Goal: Task Accomplishment & Management: Manage account settings

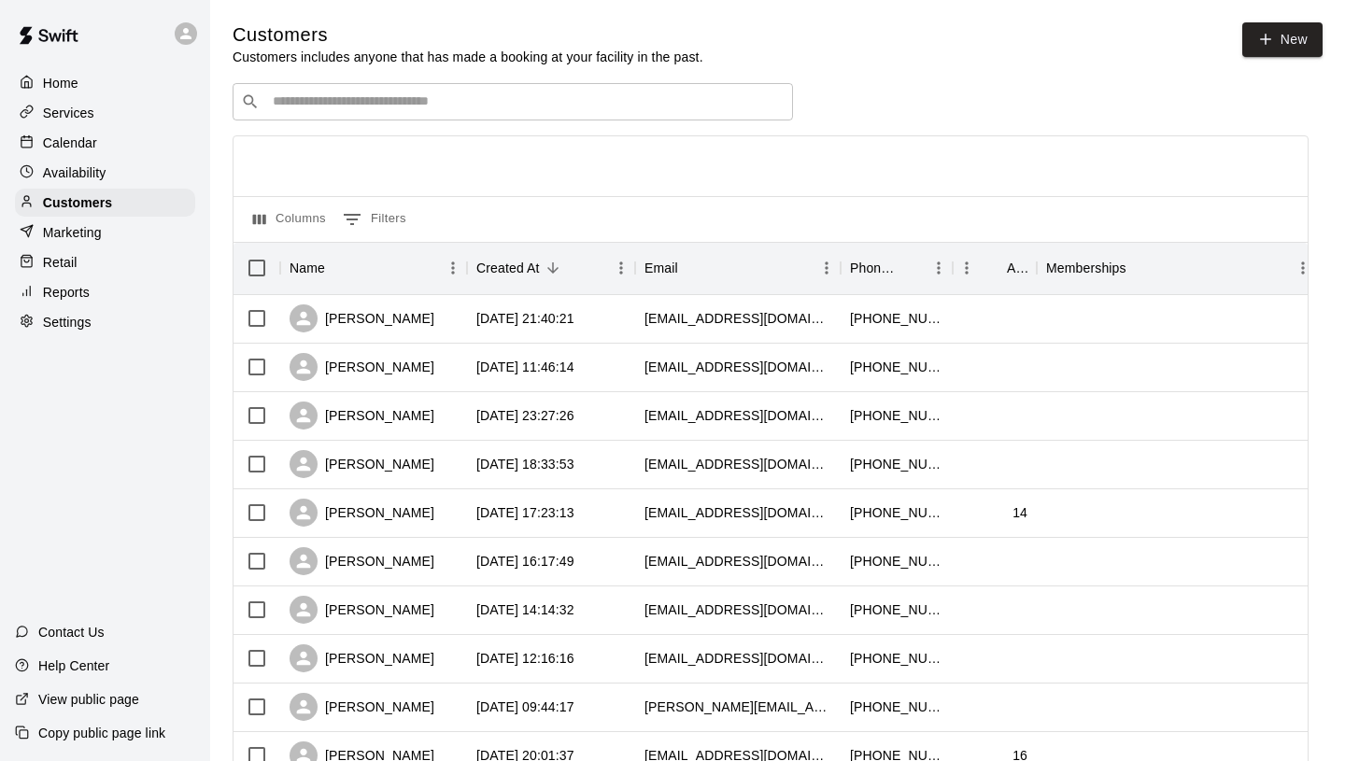
click at [496, 95] on input "Search customers by name or email" at bounding box center [526, 101] width 518 height 19
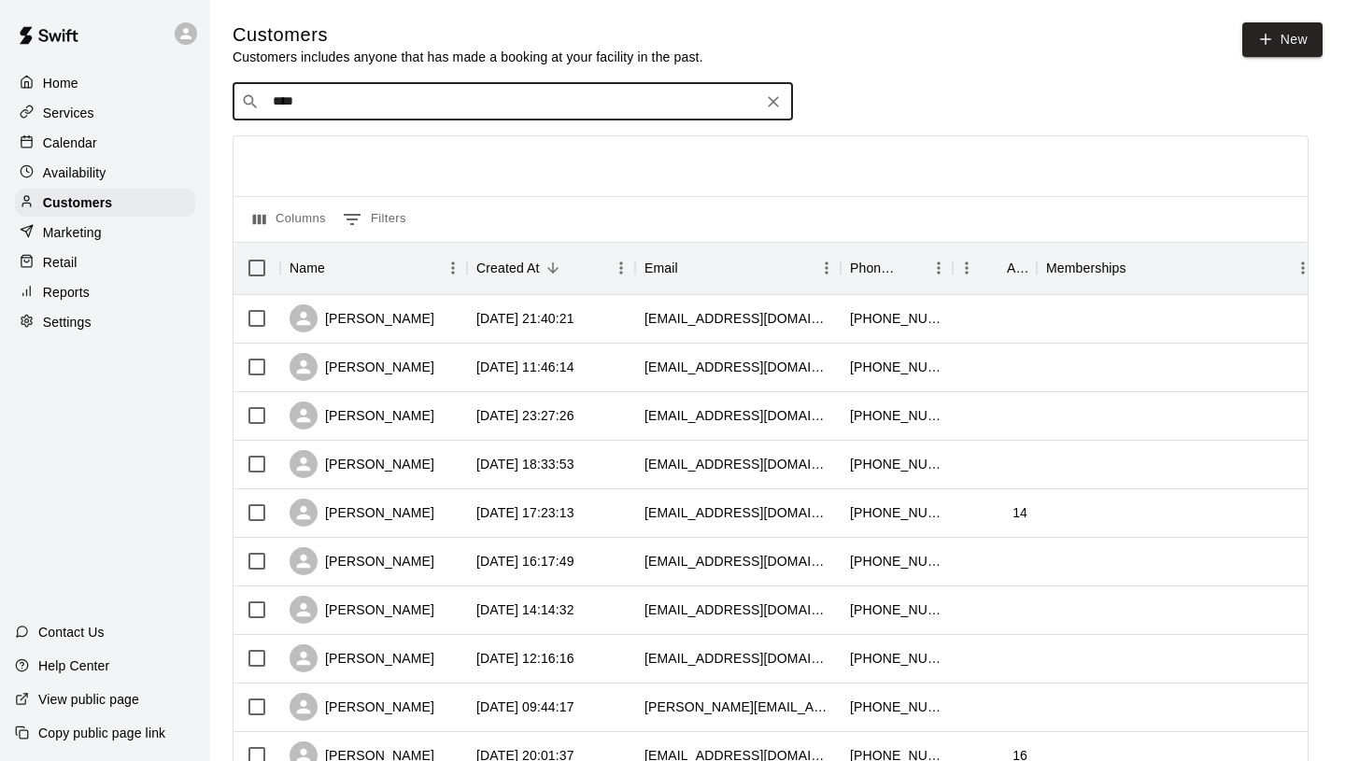
type input "*****"
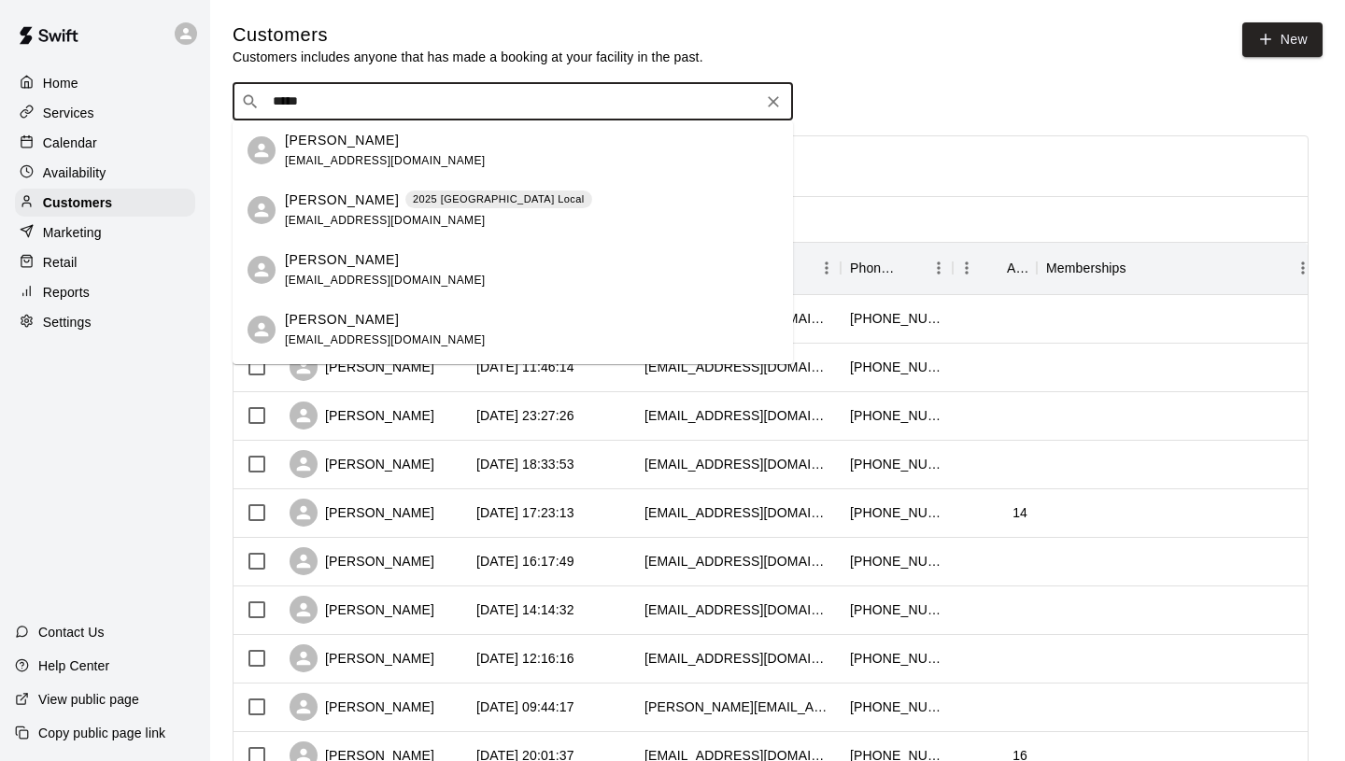
click at [463, 210] on div "Garrett Weber 2025 Fall High School Local garrettweber@msn.com" at bounding box center [438, 211] width 307 height 40
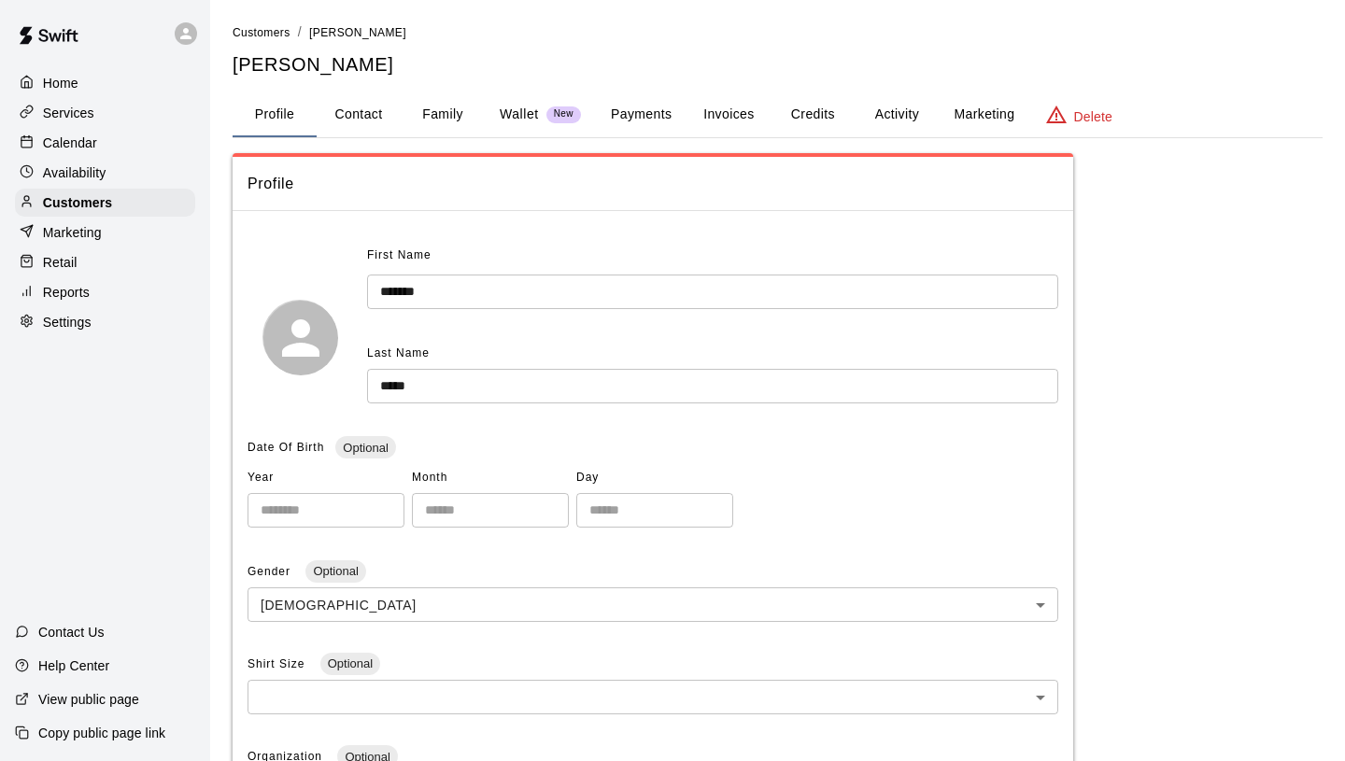
click at [830, 117] on button "Credits" at bounding box center [813, 114] width 84 height 45
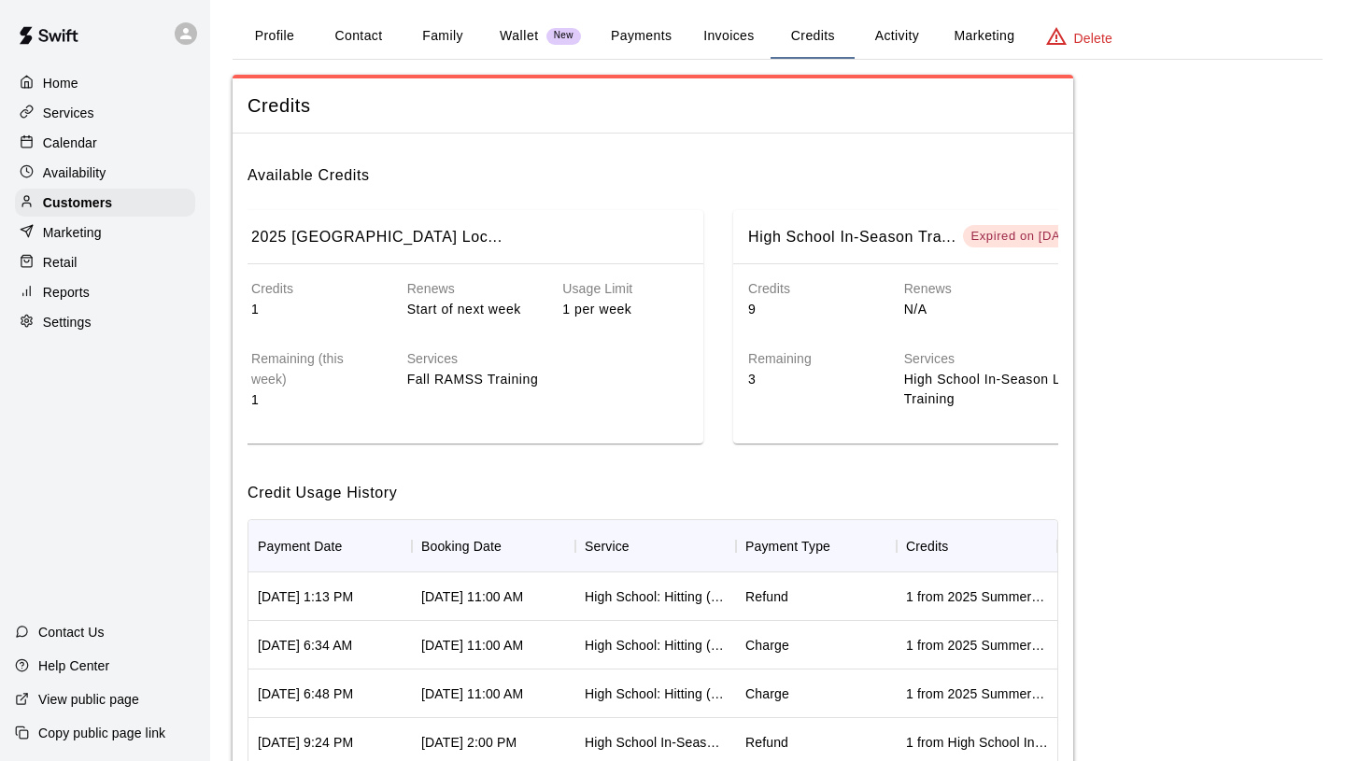
scroll to position [0, 514]
click at [480, 306] on p "Start of next week" at bounding box center [472, 310] width 126 height 20
click at [382, 222] on div "2025 Fall High School Loc..." at bounding box center [471, 237] width 467 height 54
click at [382, 227] on h6 "2025 Fall High School Loc..." at bounding box center [378, 237] width 251 height 24
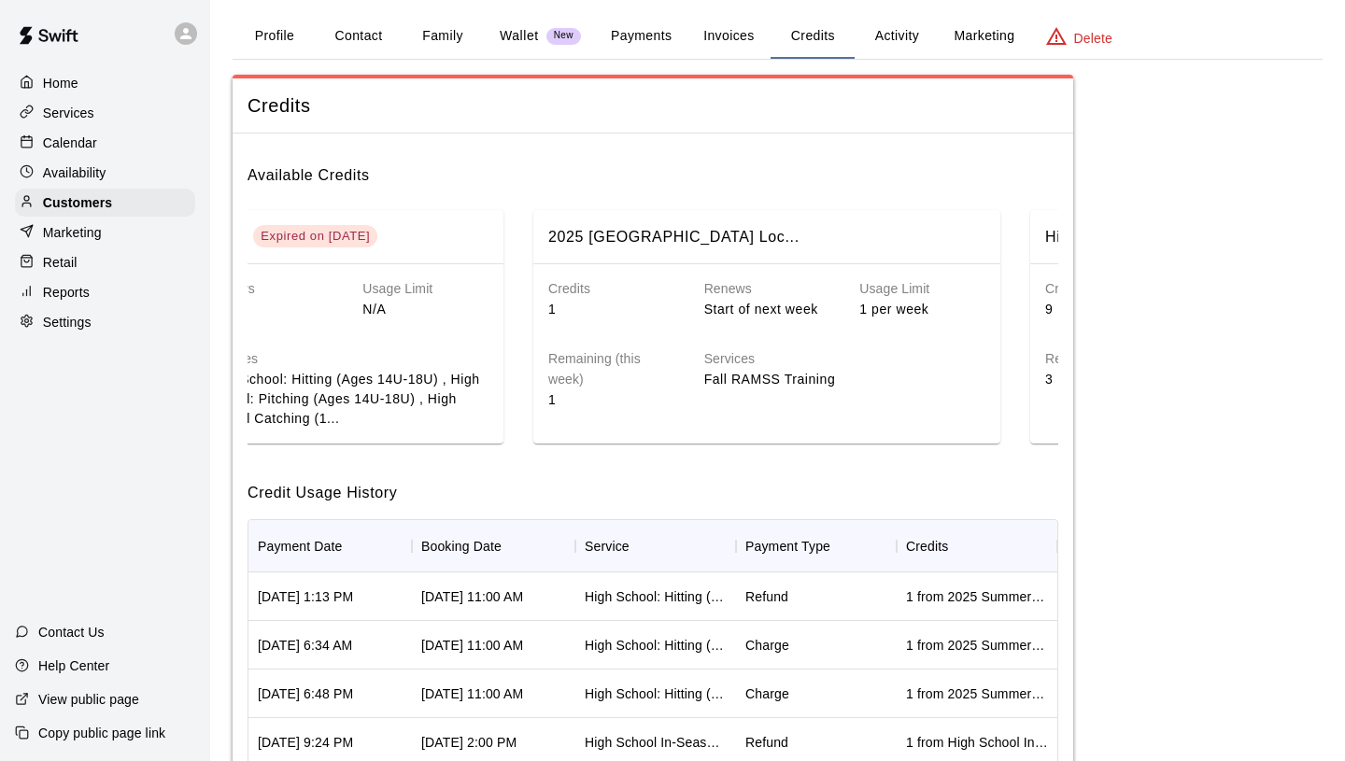
scroll to position [0, 212]
click at [130, 198] on div "Customers" at bounding box center [105, 203] width 180 height 28
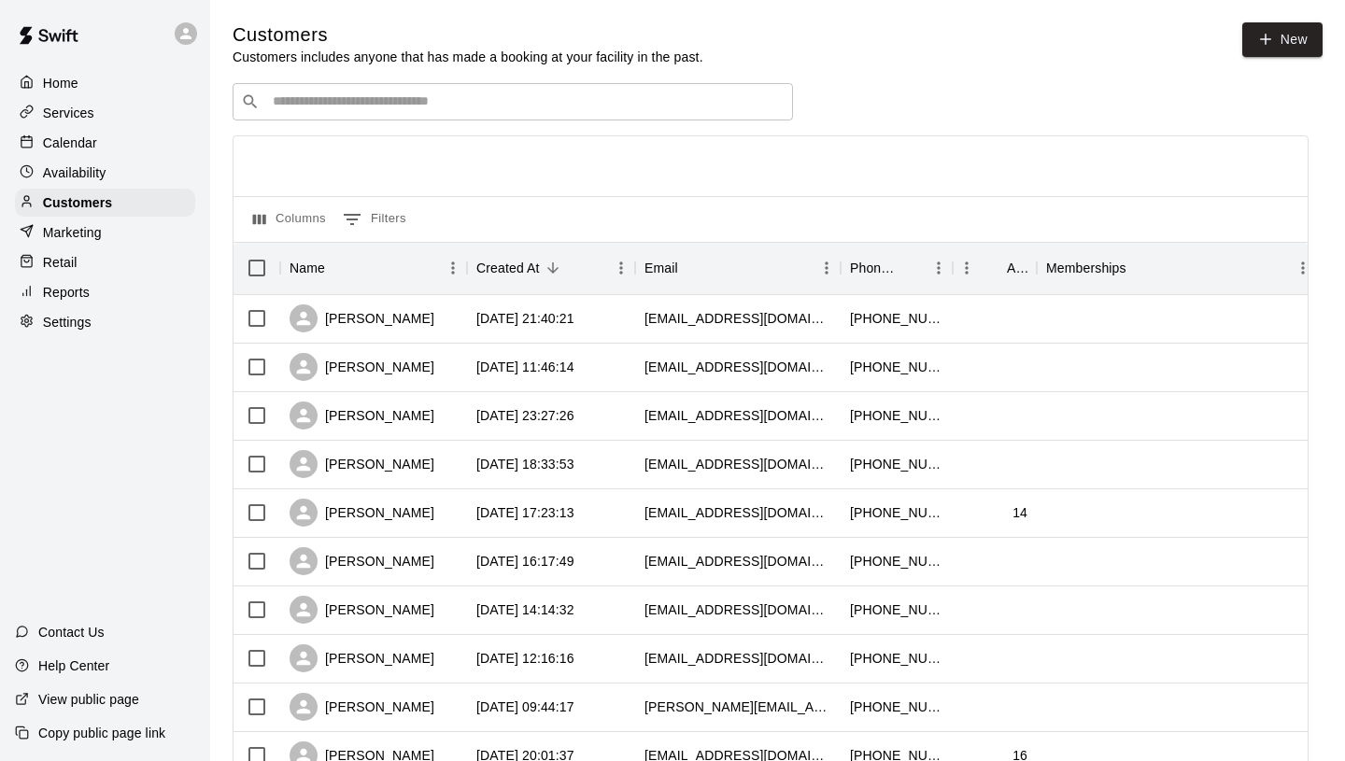
click at [467, 89] on div "​ ​" at bounding box center [513, 101] width 561 height 37
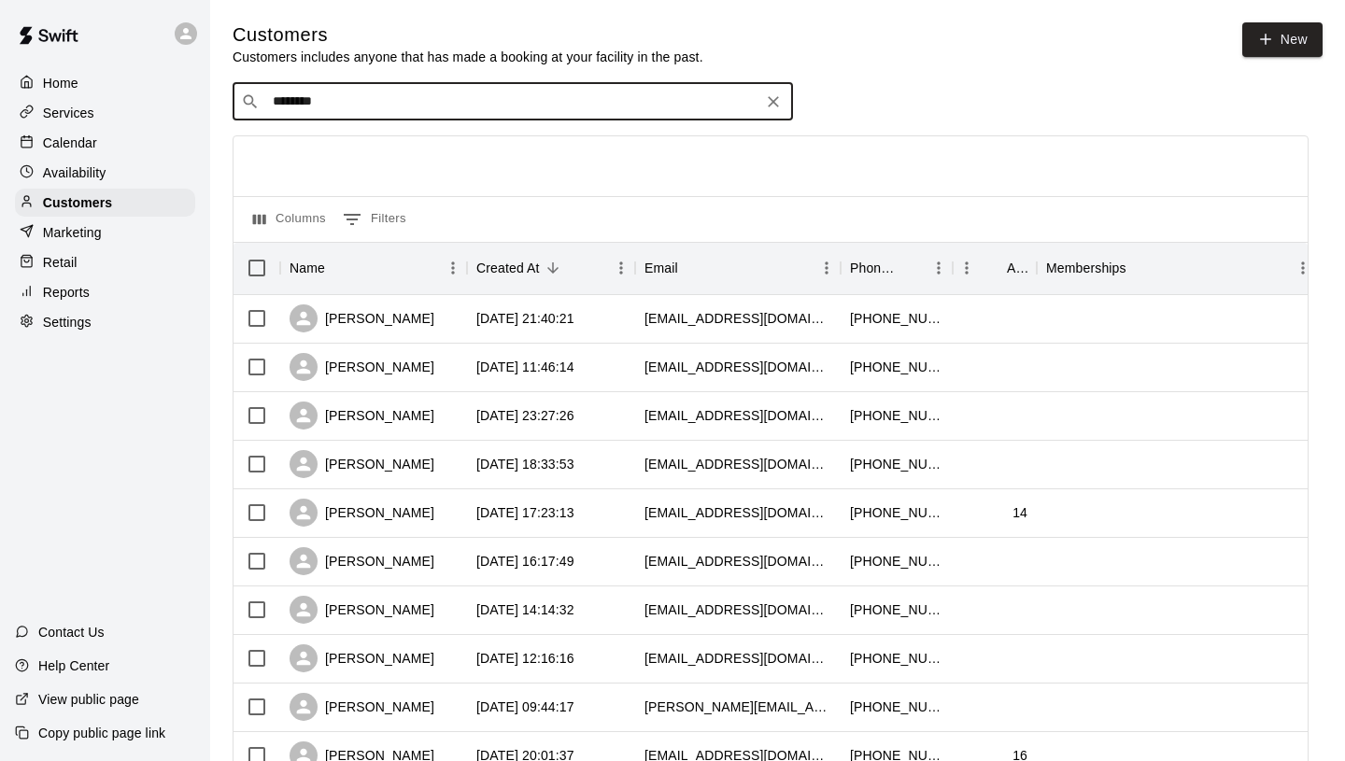
type input "*********"
click at [427, 140] on div "Gavin Heinzen ostromangela@gmail.com" at bounding box center [531, 151] width 493 height 40
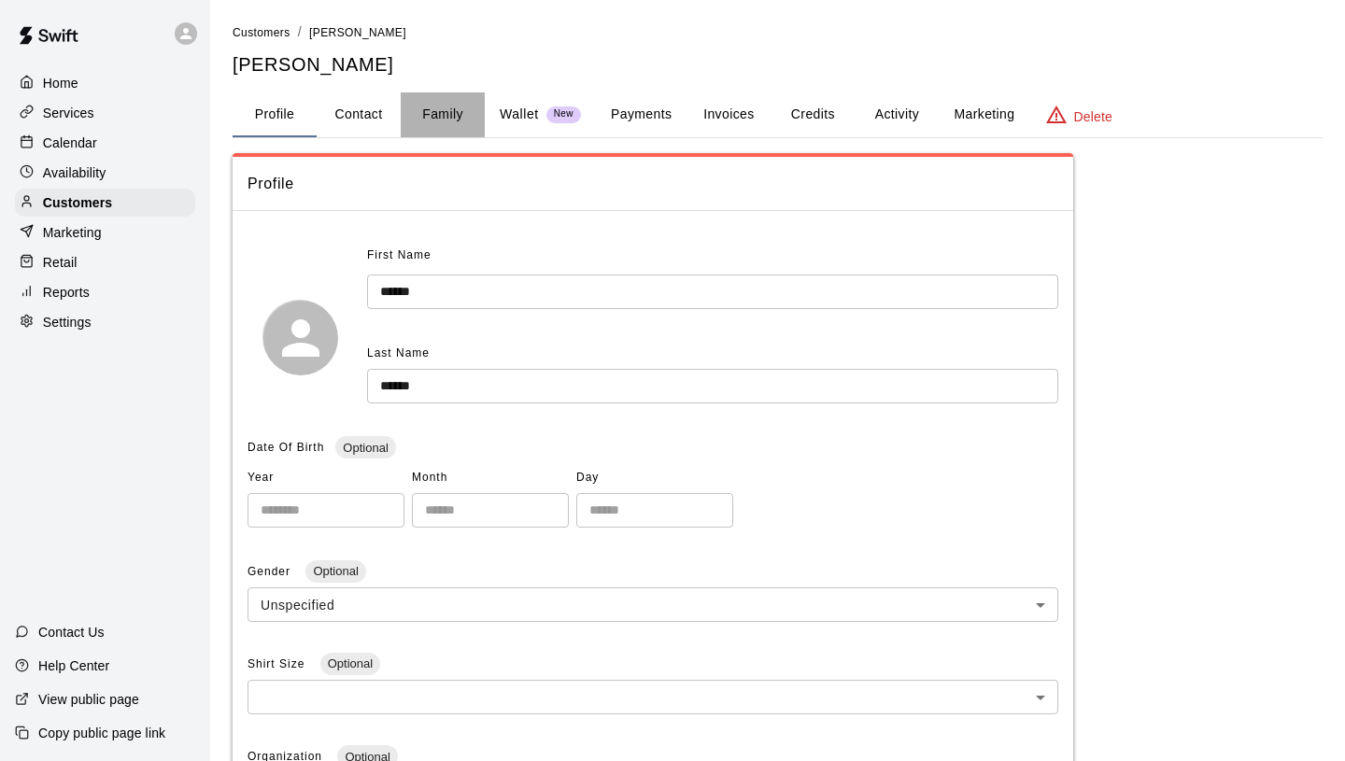
click at [458, 116] on button "Family" at bounding box center [443, 114] width 84 height 45
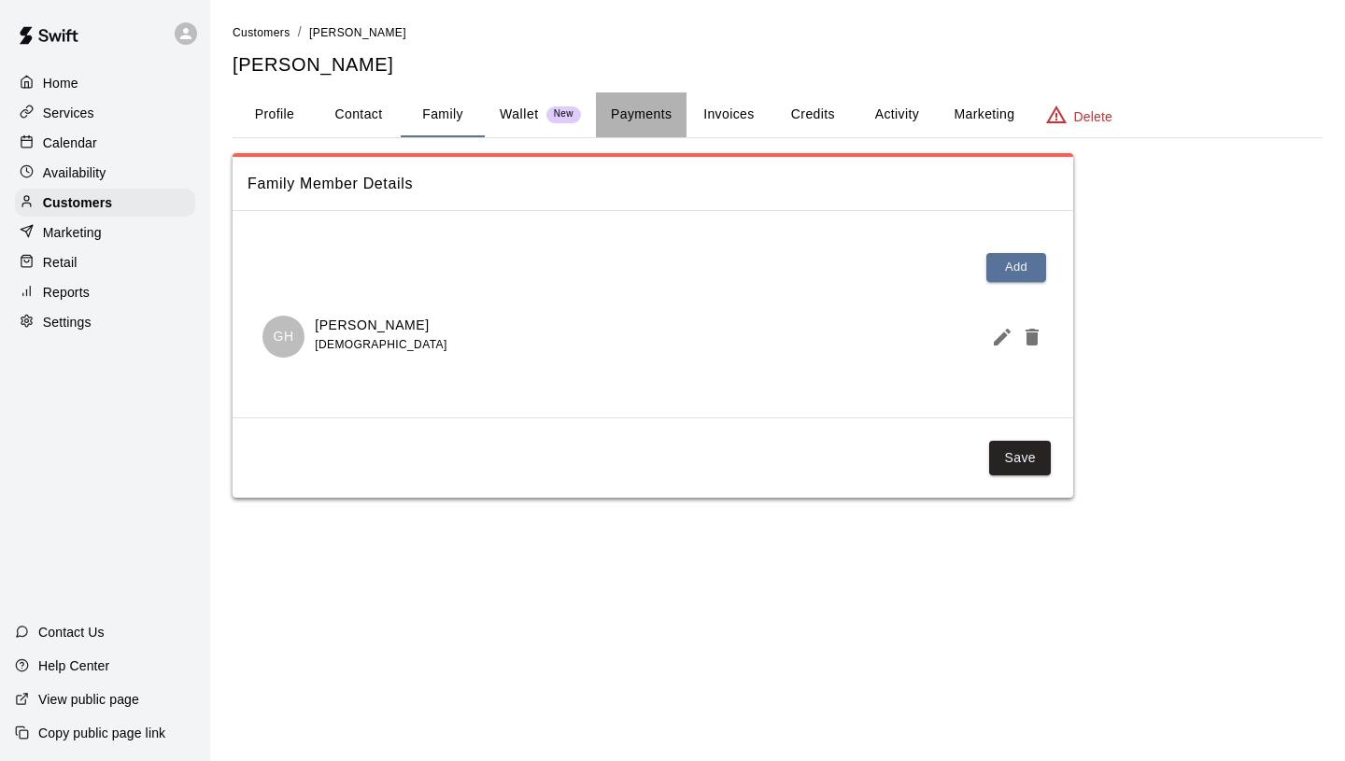
click at [675, 125] on button "Payments" at bounding box center [641, 114] width 91 height 45
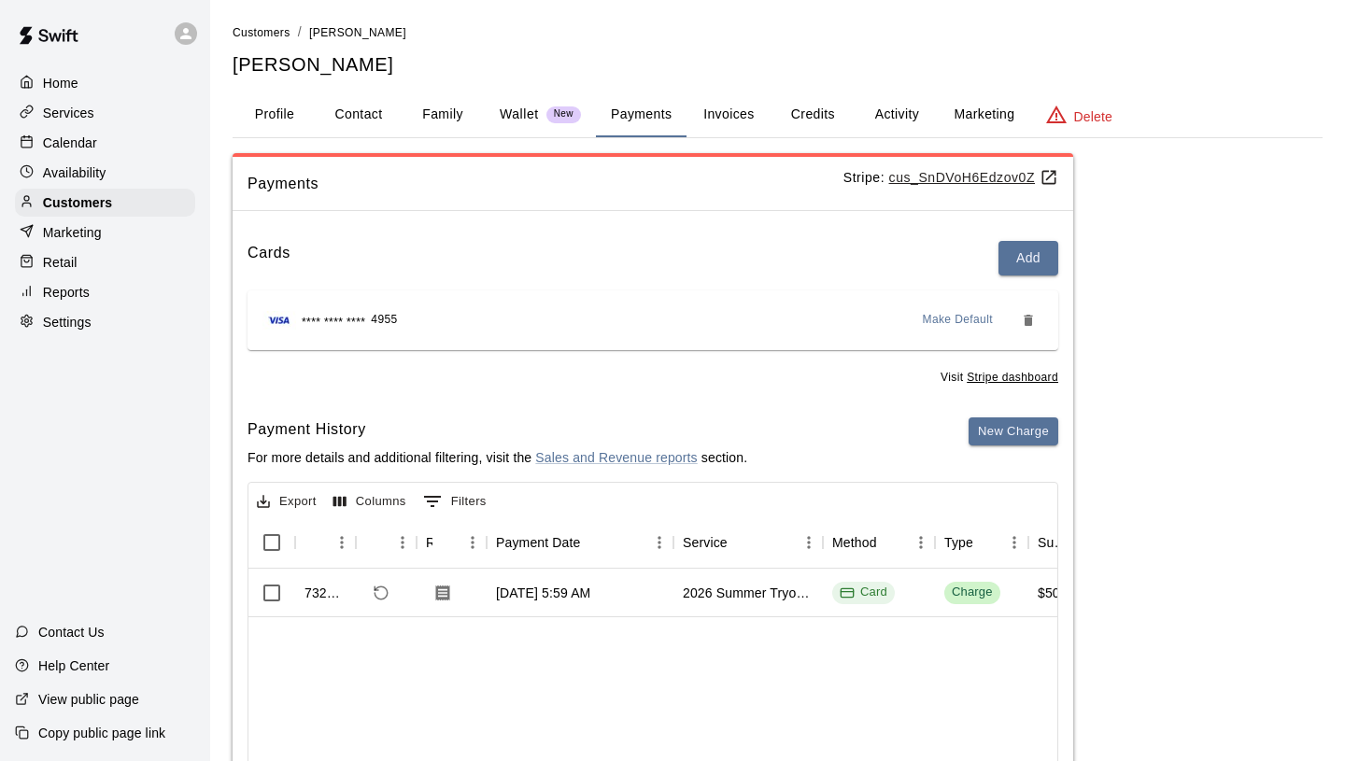
click at [426, 106] on button "Family" at bounding box center [443, 114] width 84 height 45
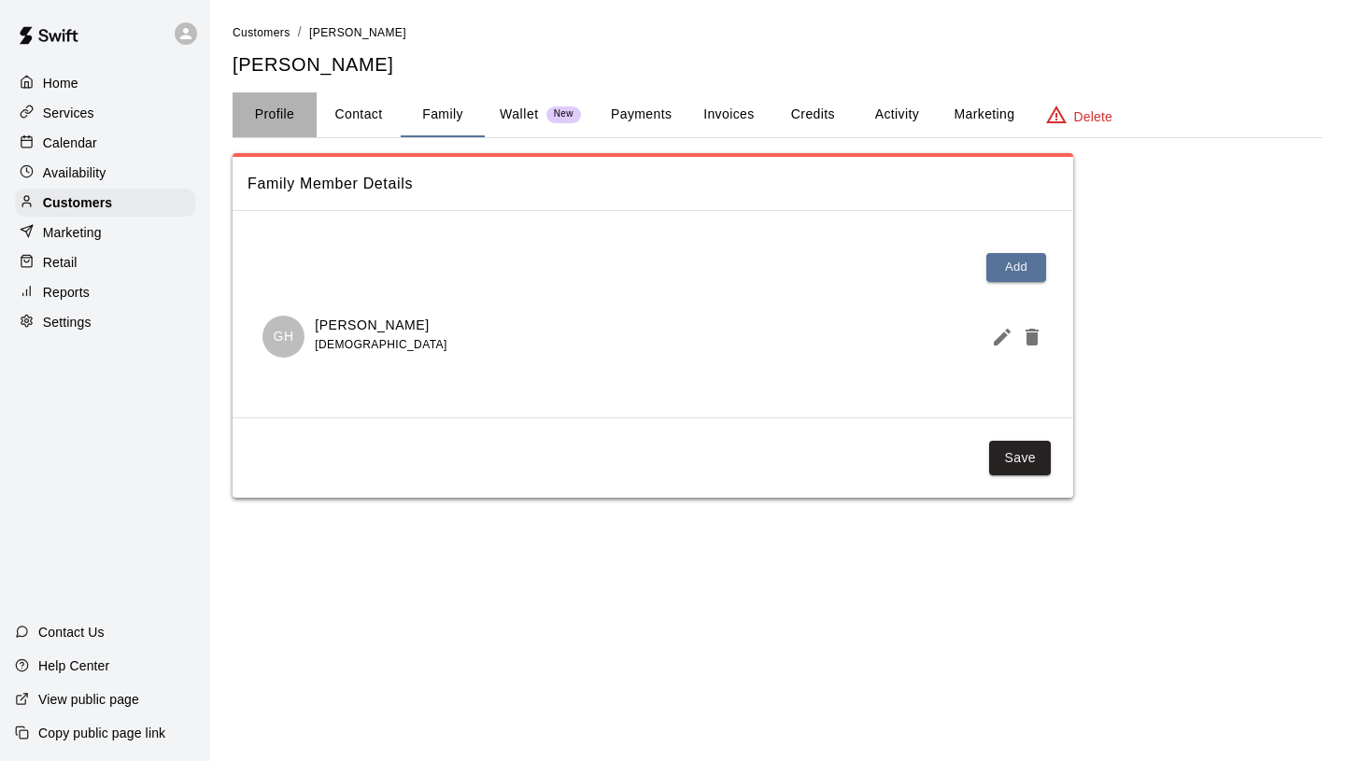
click at [281, 107] on button "Profile" at bounding box center [275, 114] width 84 height 45
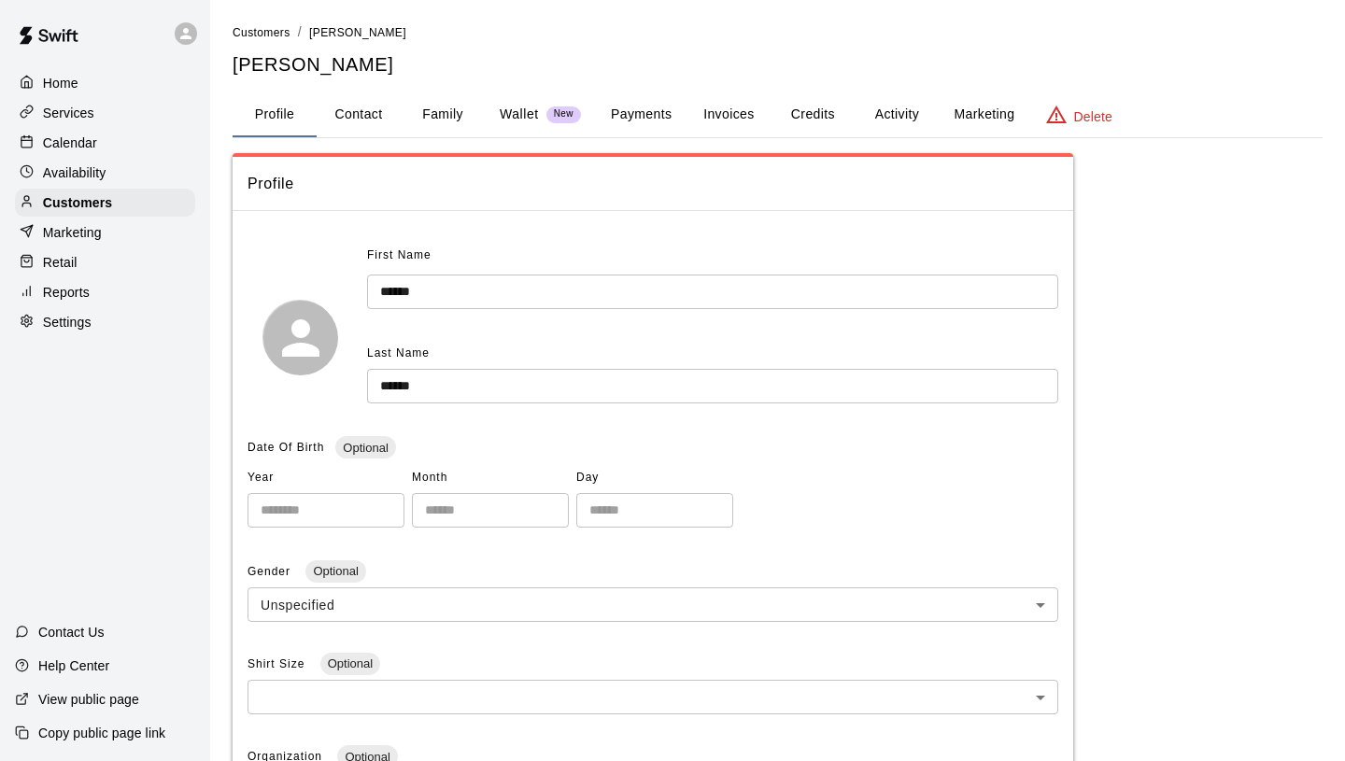
click at [354, 108] on button "Contact" at bounding box center [359, 114] width 84 height 45
select select "**"
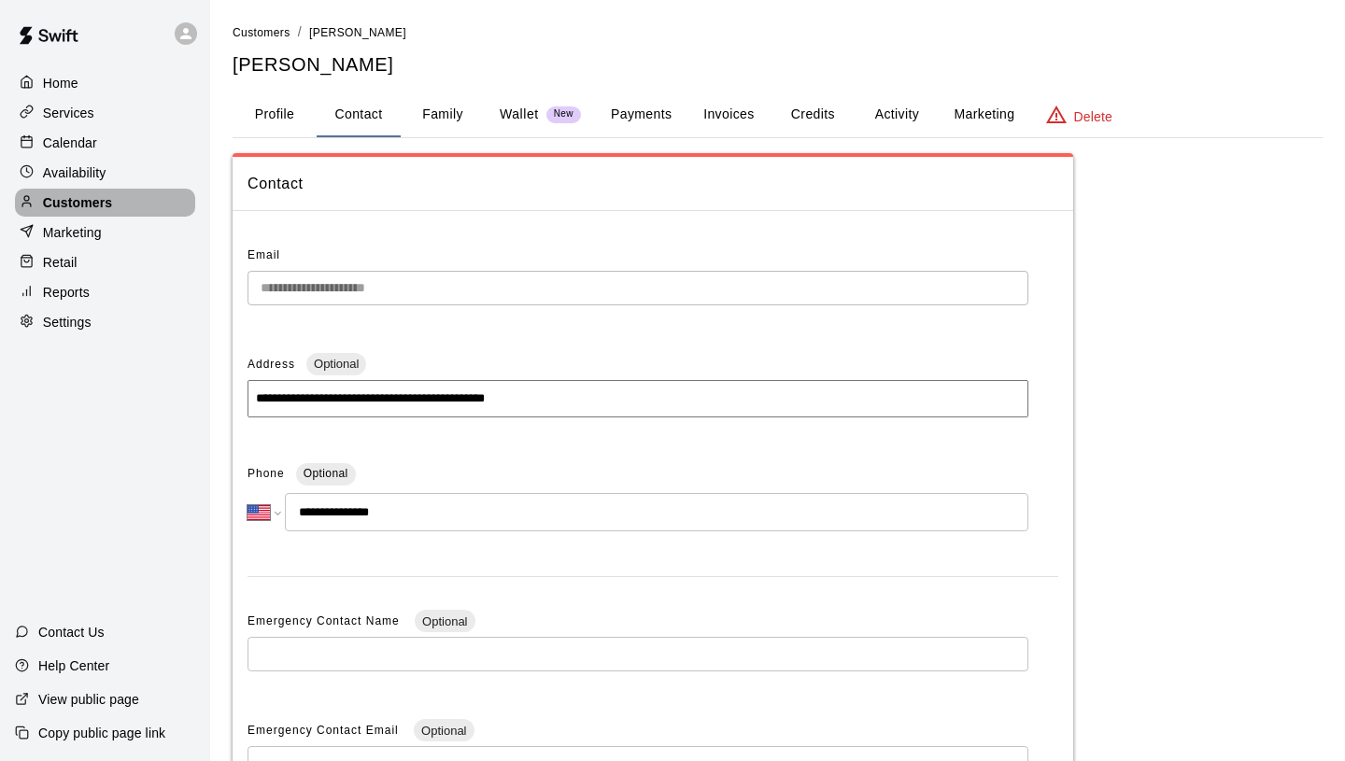
click at [107, 204] on p "Customers" at bounding box center [77, 202] width 69 height 19
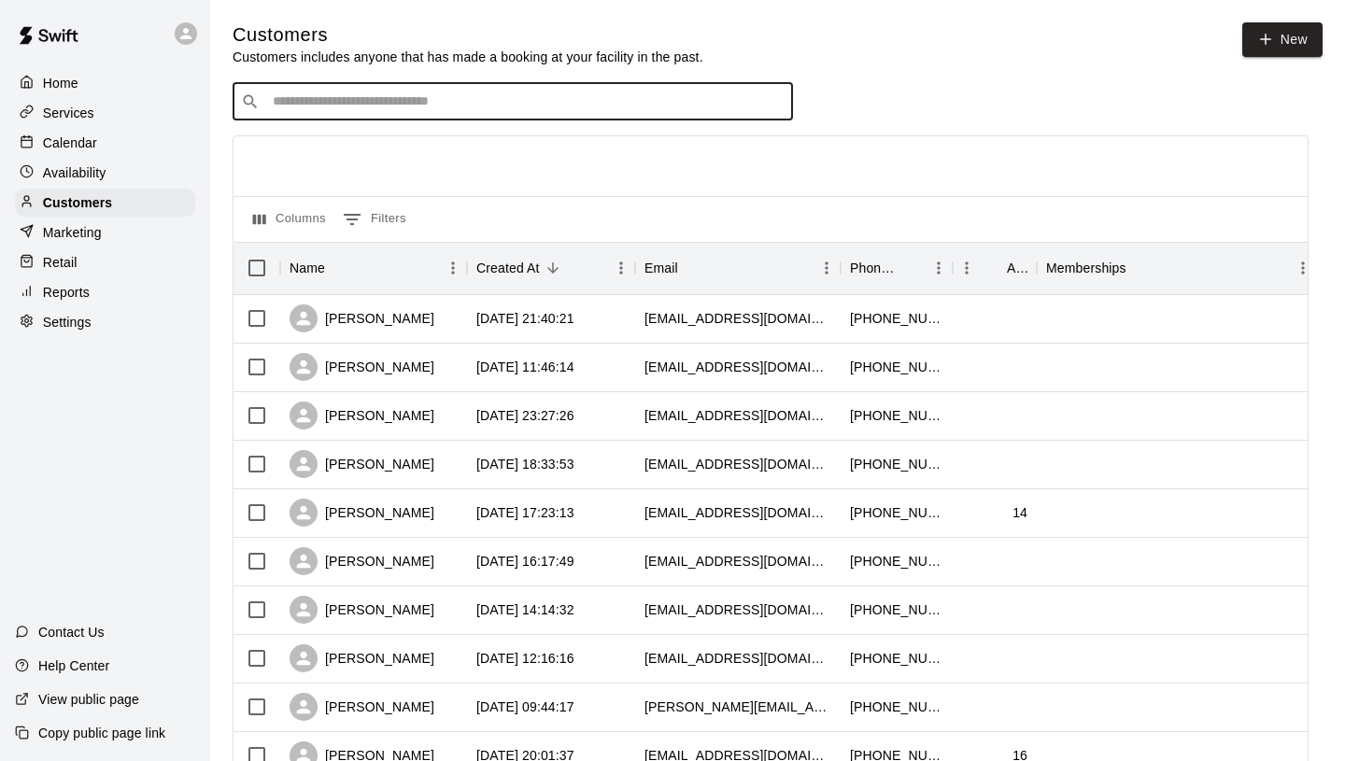
click at [484, 98] on input "Search customers by name or email" at bounding box center [526, 101] width 518 height 19
type input "*****"
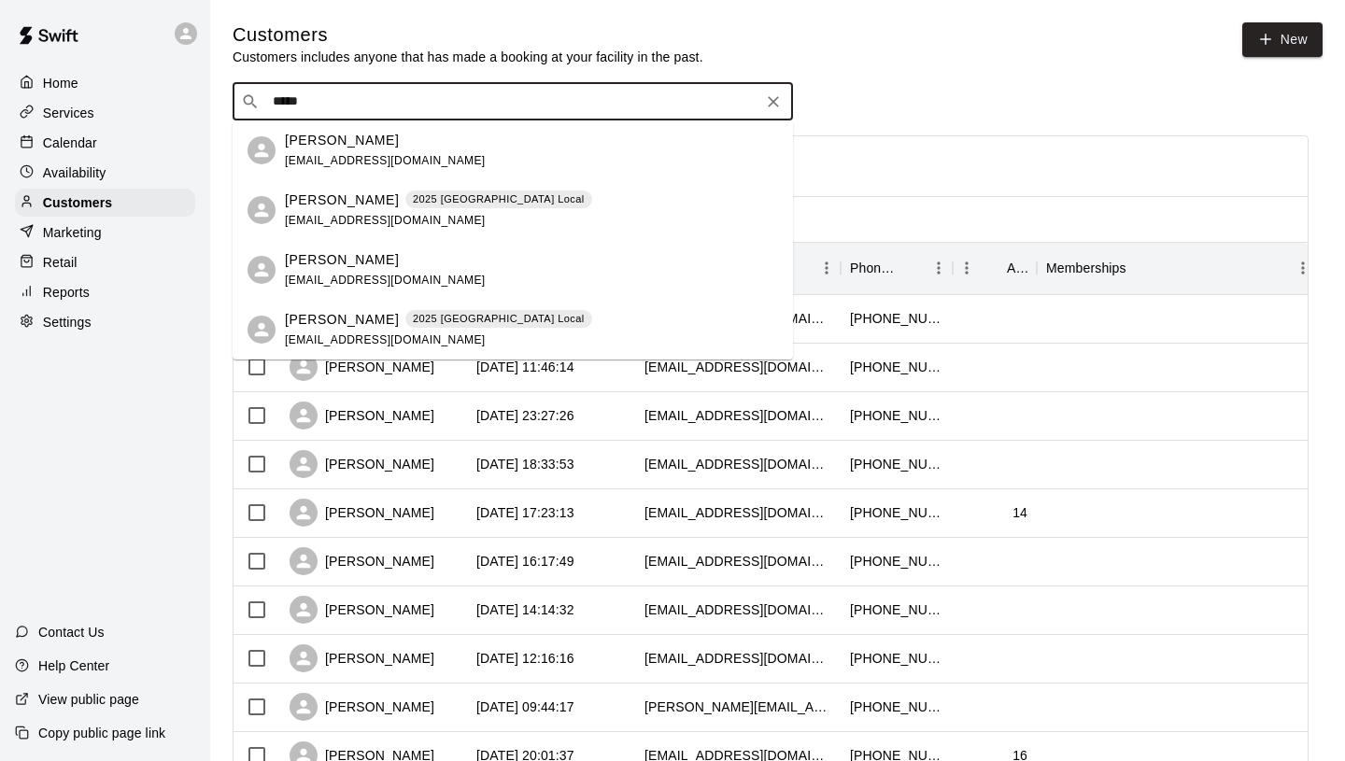
click at [491, 215] on div "Garrett Weber 2025 Fall High School Local garrettweber@msn.com" at bounding box center [438, 211] width 307 height 40
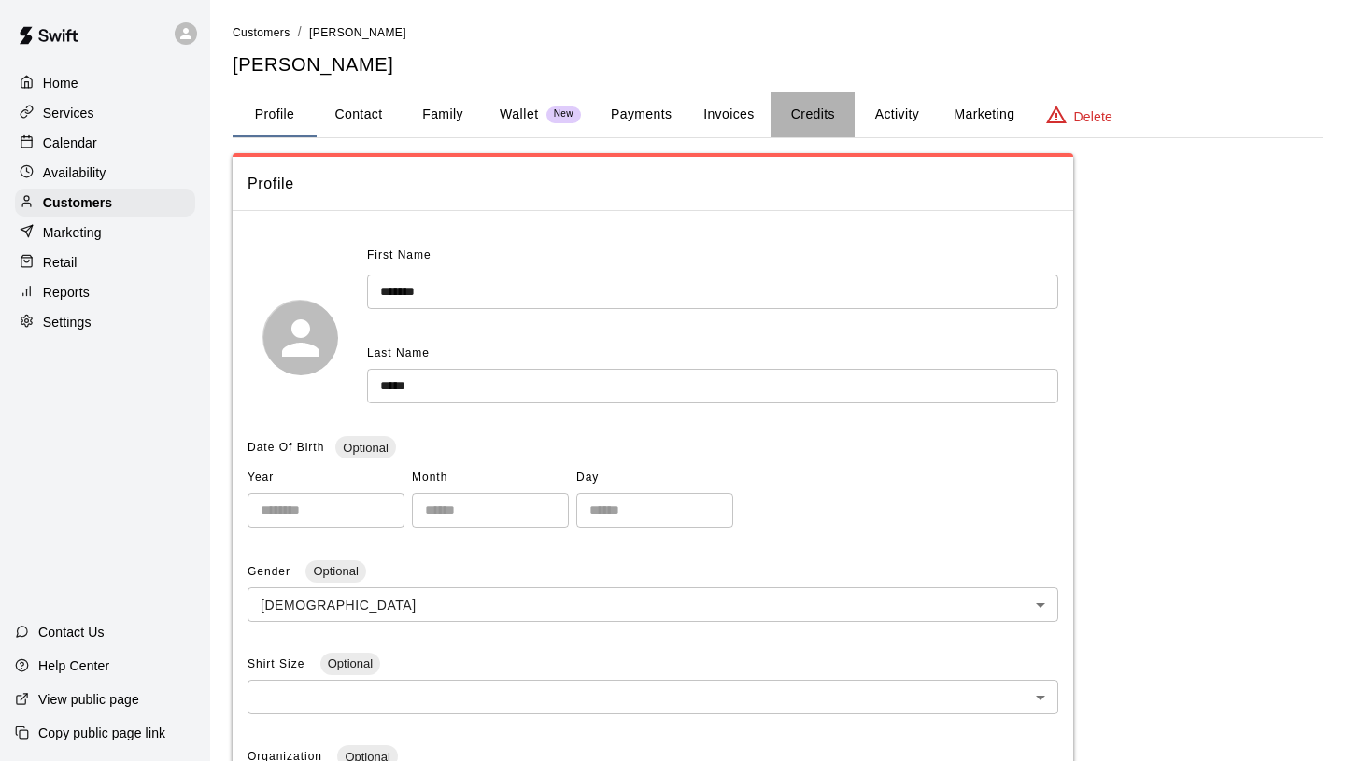
click at [804, 116] on button "Credits" at bounding box center [813, 114] width 84 height 45
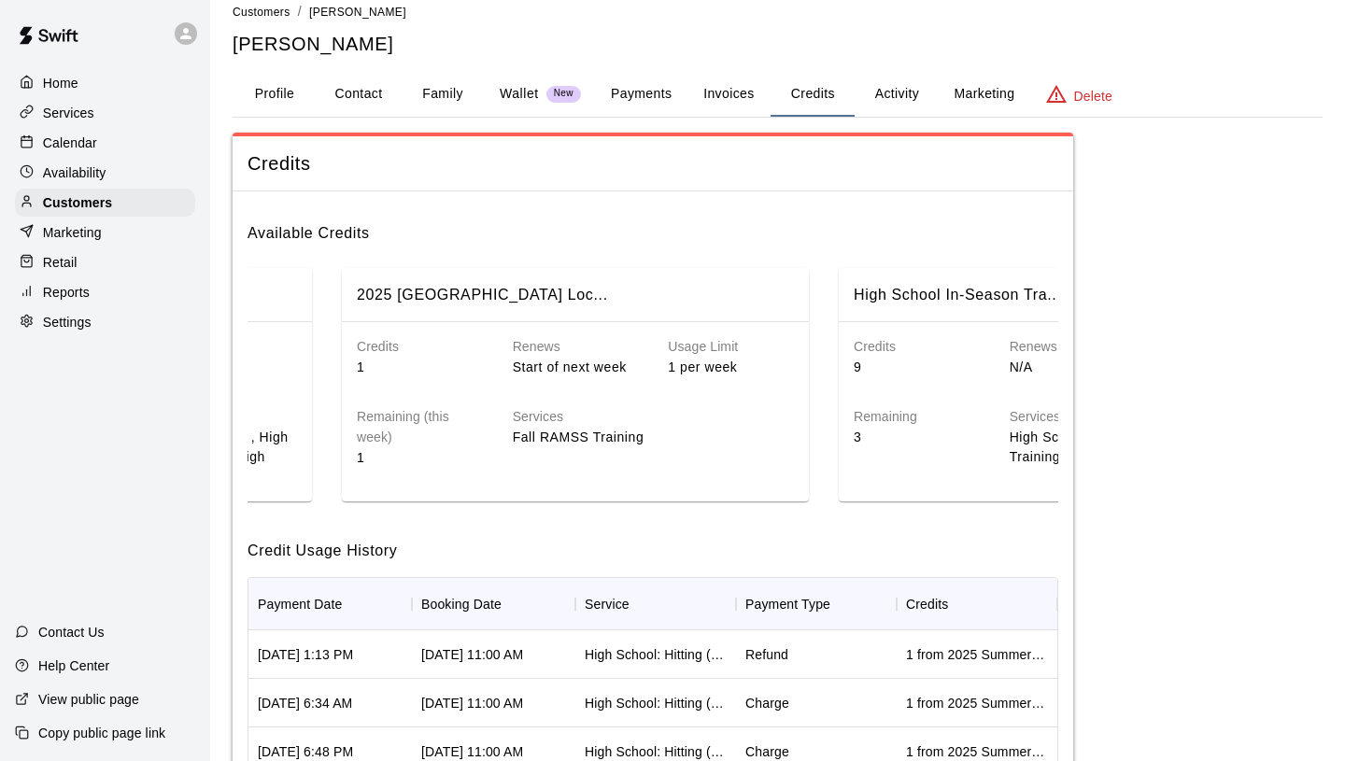
scroll to position [0, 409]
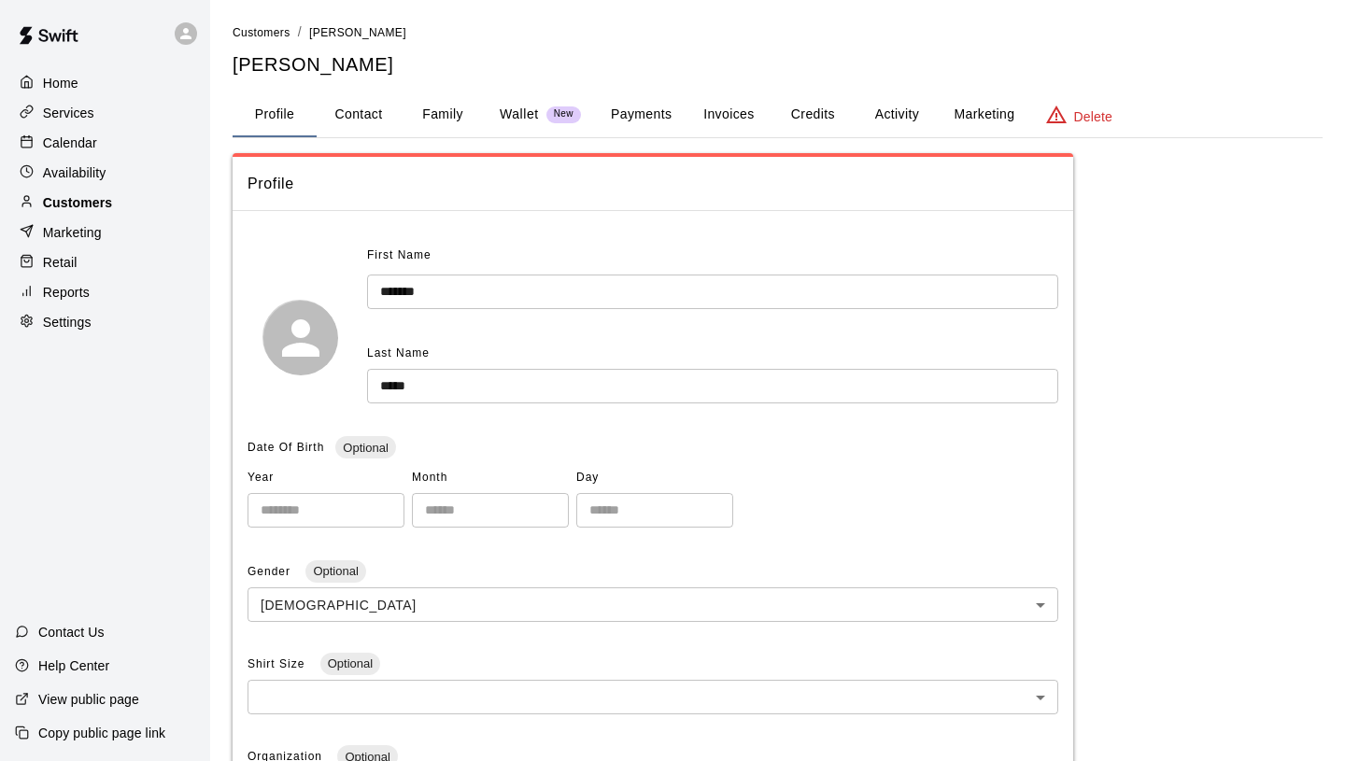
click at [123, 196] on div "Customers" at bounding box center [105, 203] width 180 height 28
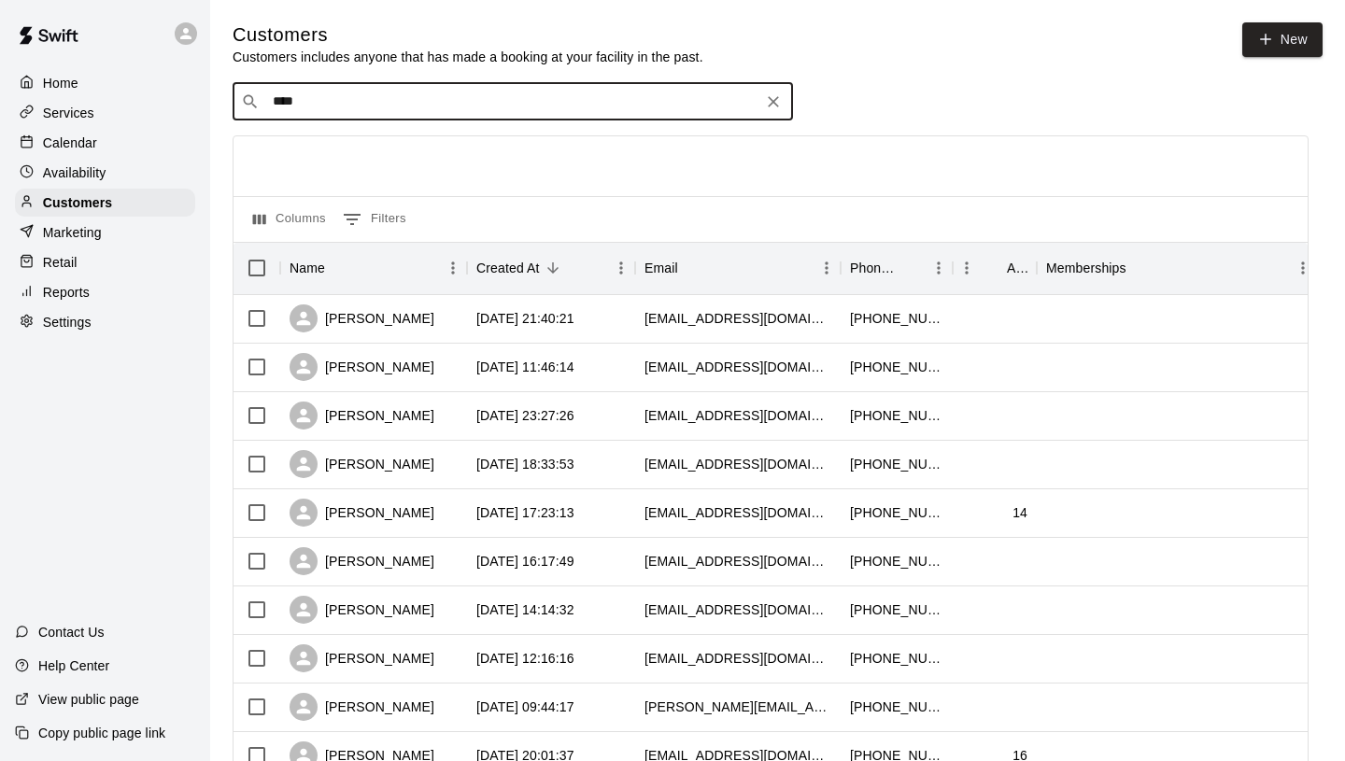
type input "*****"
click at [413, 160] on div "[PERSON_NAME] [EMAIL_ADDRESS][DOMAIN_NAME]" at bounding box center [531, 151] width 493 height 40
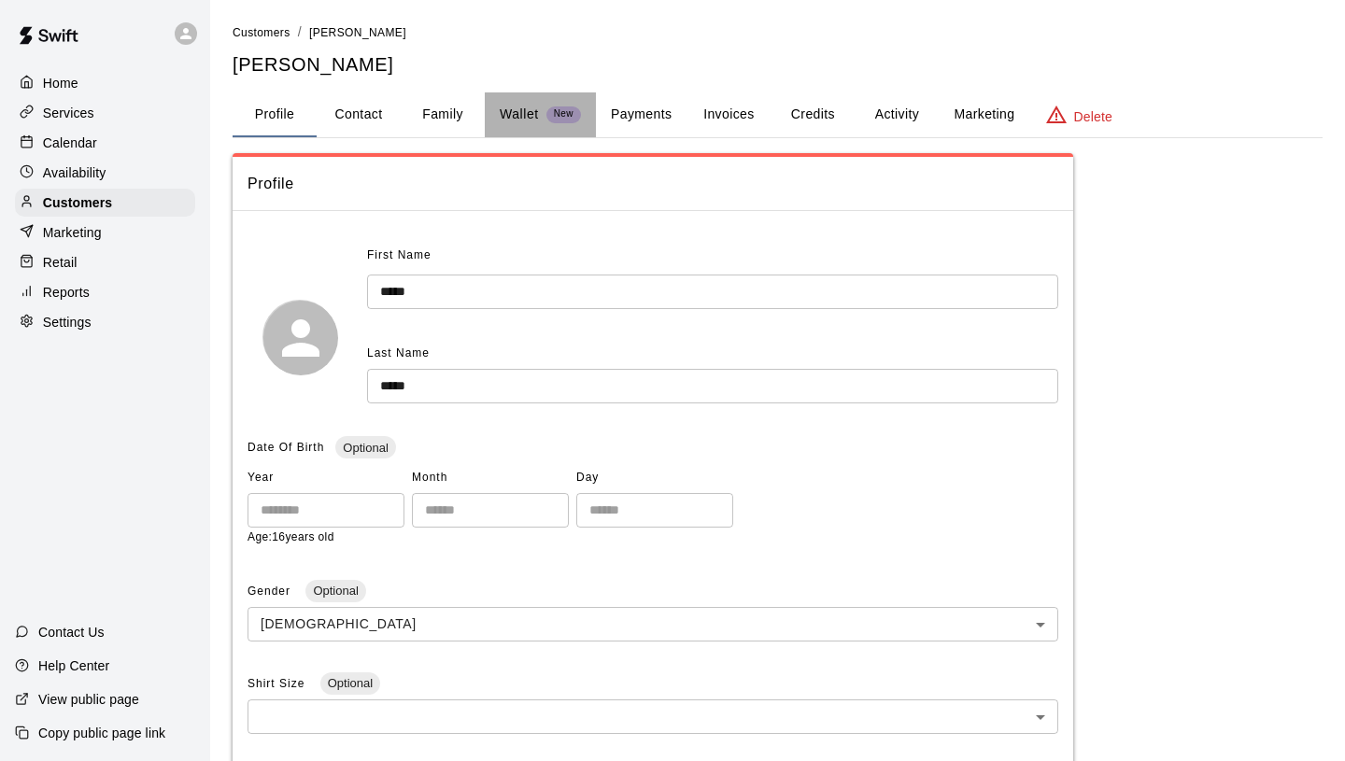
click at [529, 108] on p "Wallet" at bounding box center [519, 115] width 39 height 20
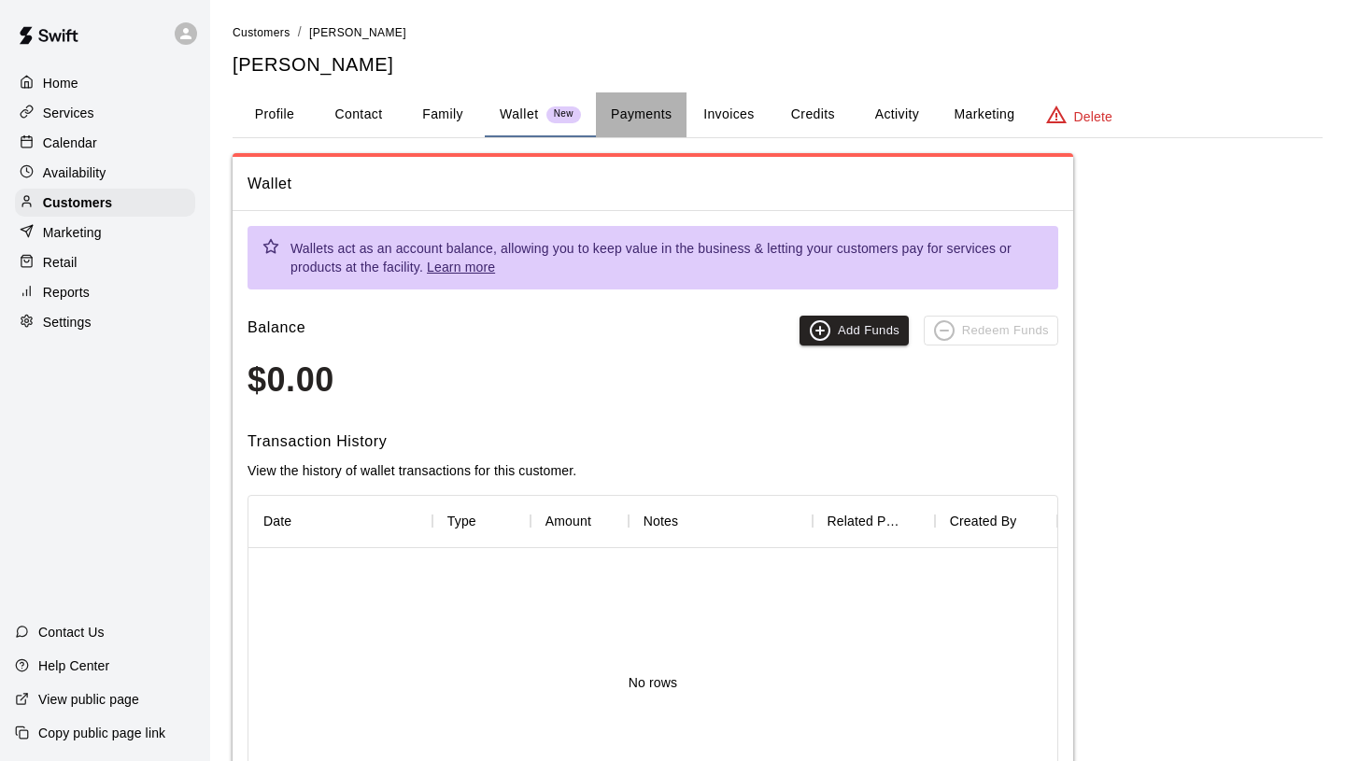
click at [616, 121] on button "Payments" at bounding box center [641, 114] width 91 height 45
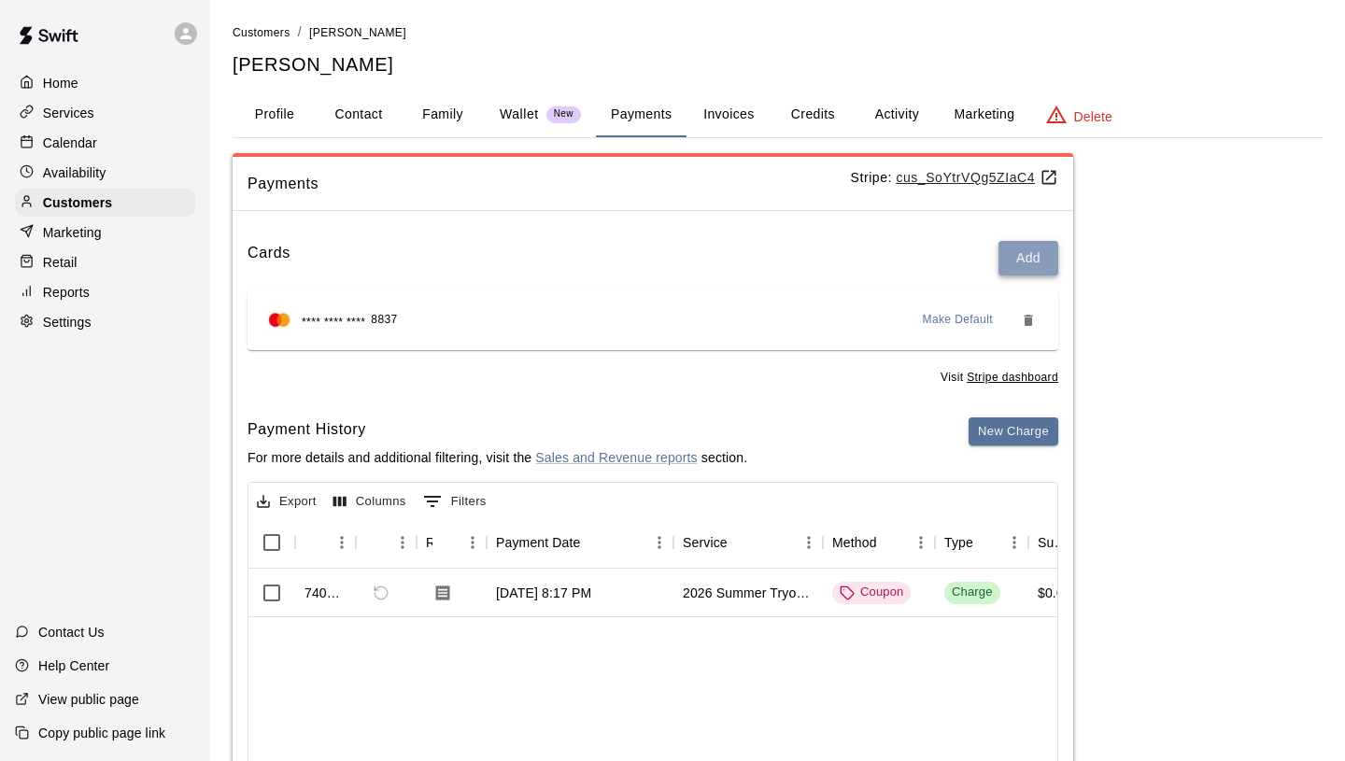
click at [1021, 253] on button "Add" at bounding box center [1029, 258] width 60 height 35
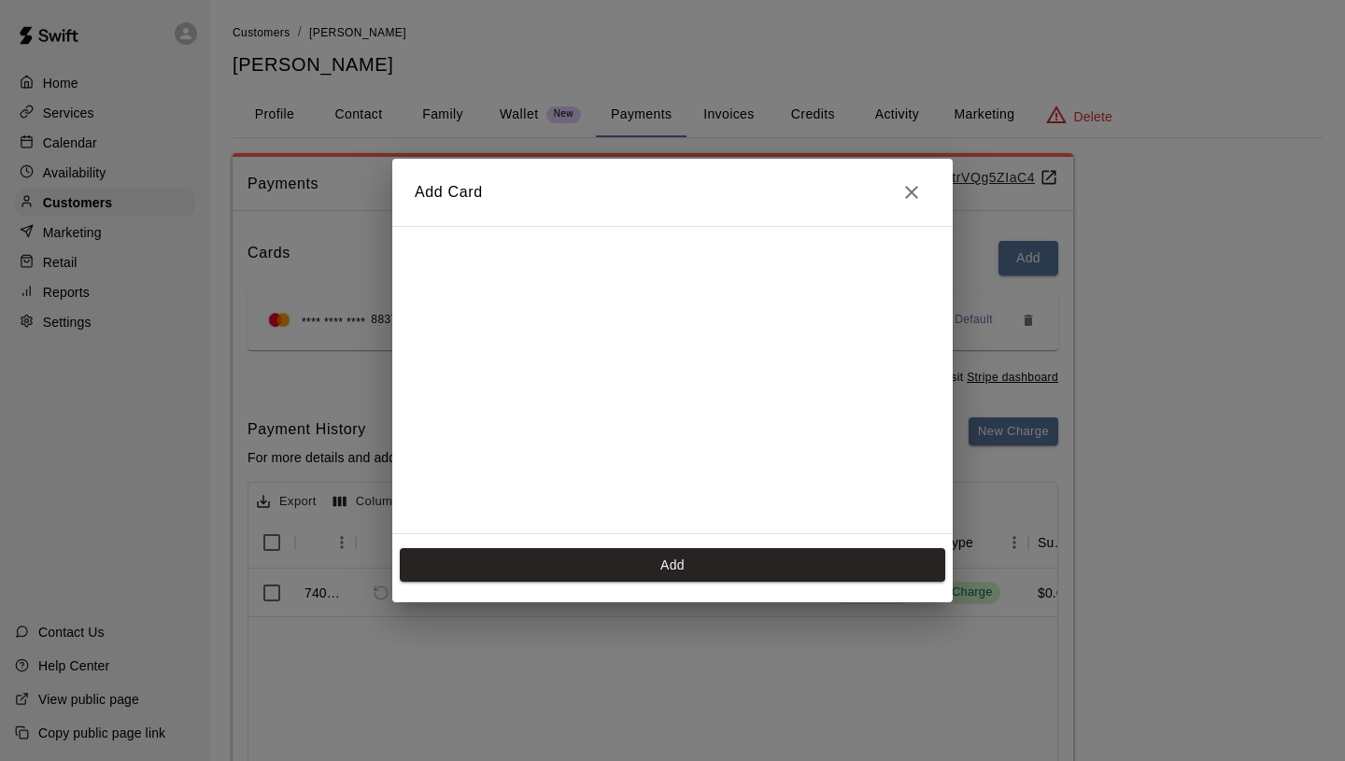
scroll to position [263, 0]
click at [680, 573] on button "Add" at bounding box center [673, 565] width 546 height 35
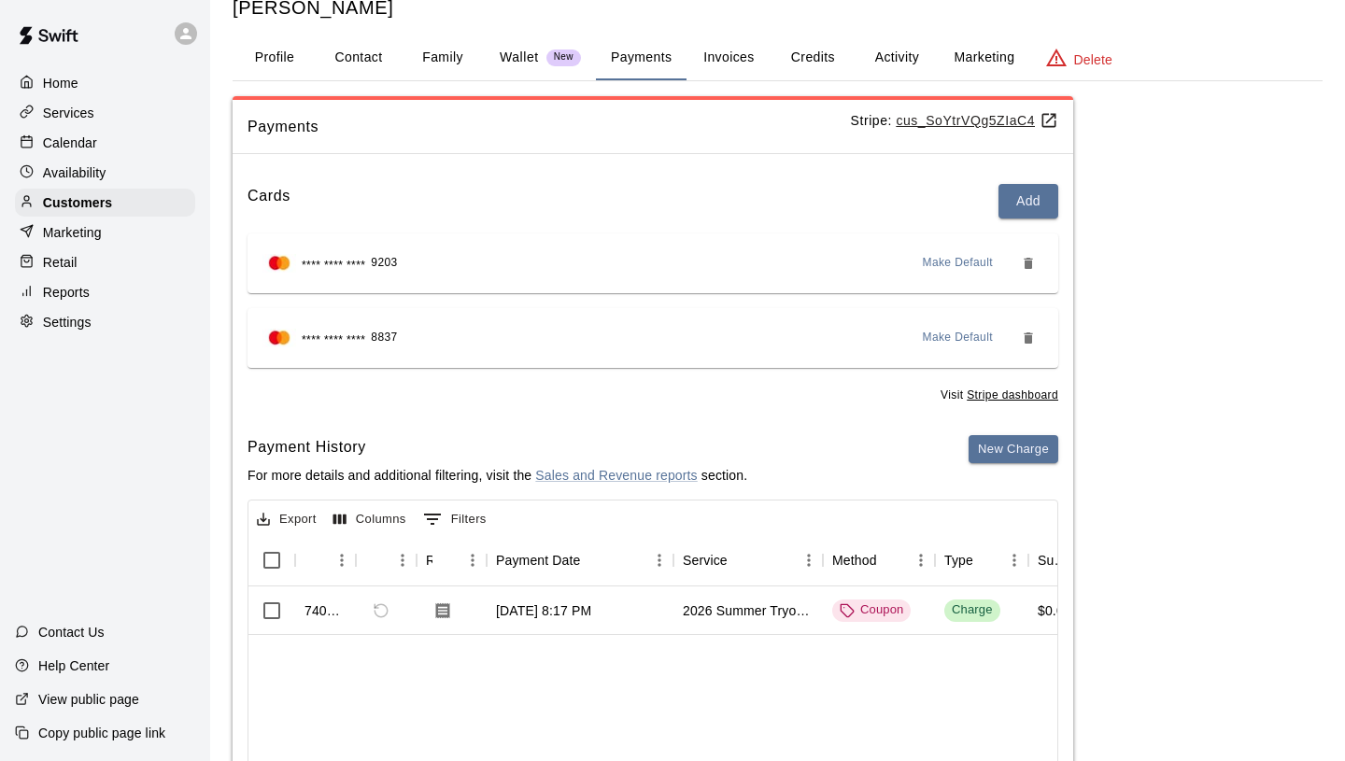
scroll to position [55, 0]
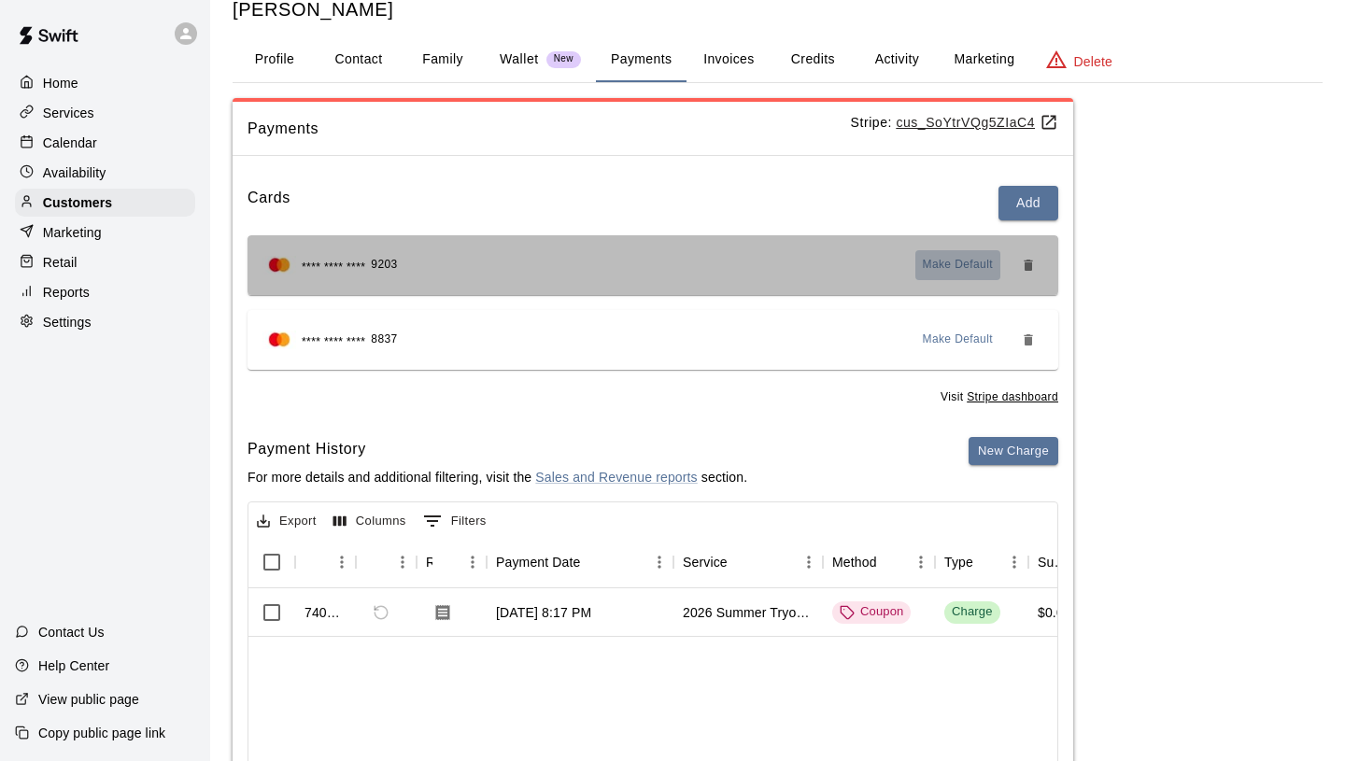
click at [941, 261] on span "Make Default" at bounding box center [958, 265] width 71 height 19
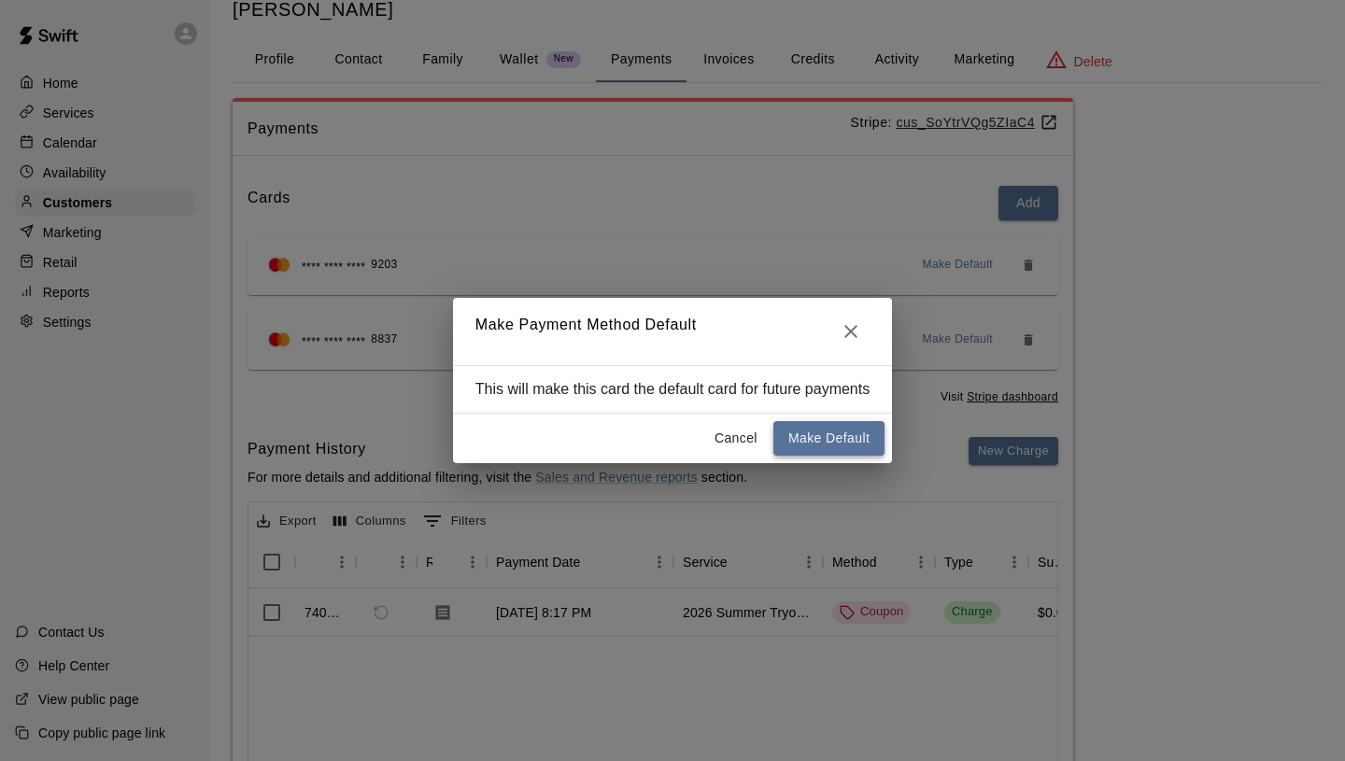
click at [821, 437] on button "Make Default" at bounding box center [829, 438] width 111 height 35
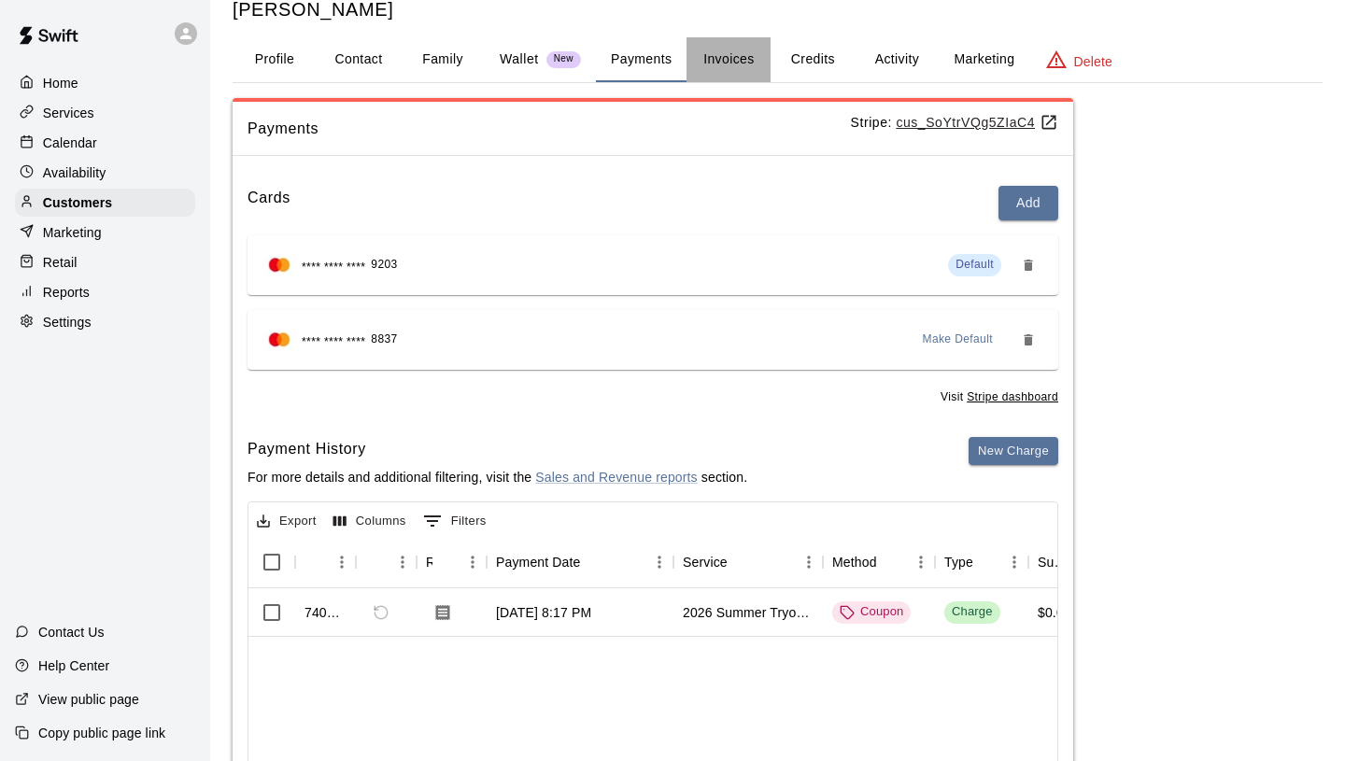
click at [718, 57] on button "Invoices" at bounding box center [729, 59] width 84 height 45
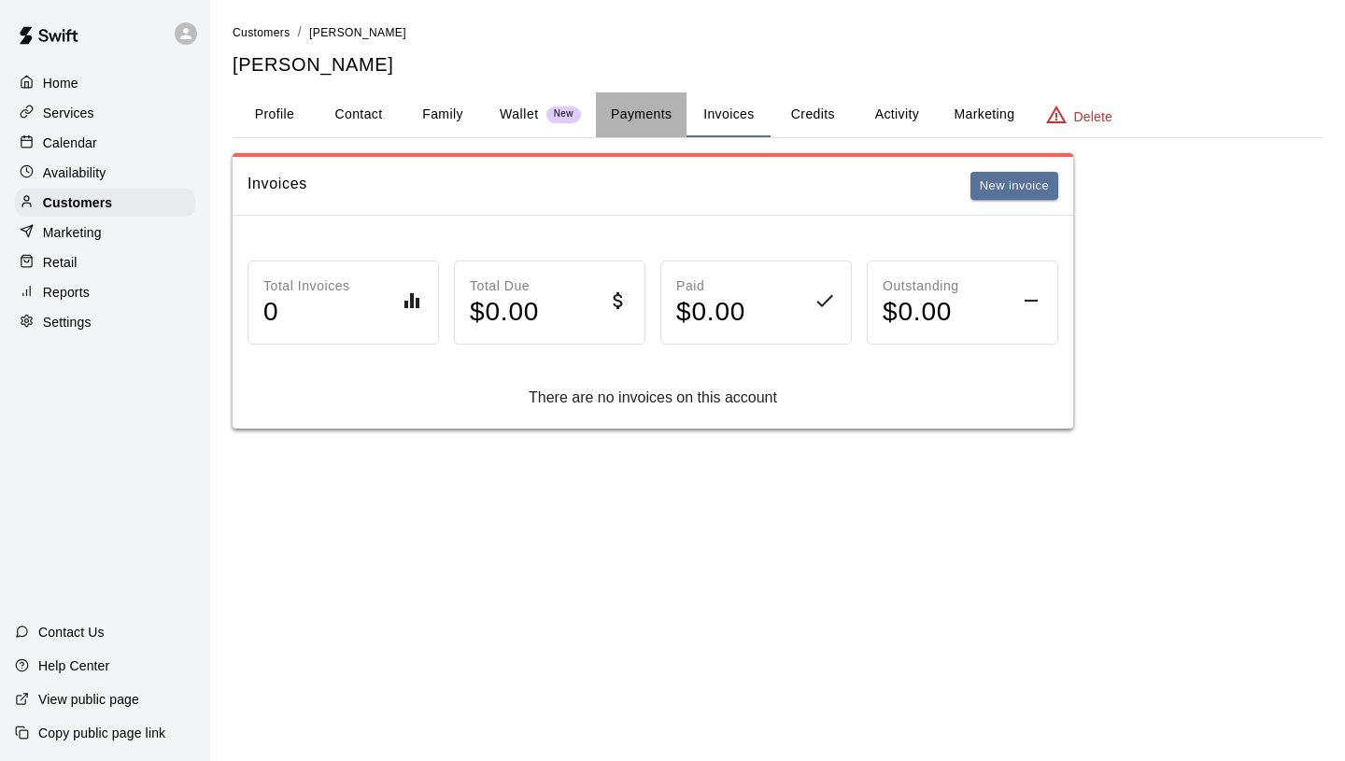
click at [635, 115] on button "Payments" at bounding box center [641, 114] width 91 height 45
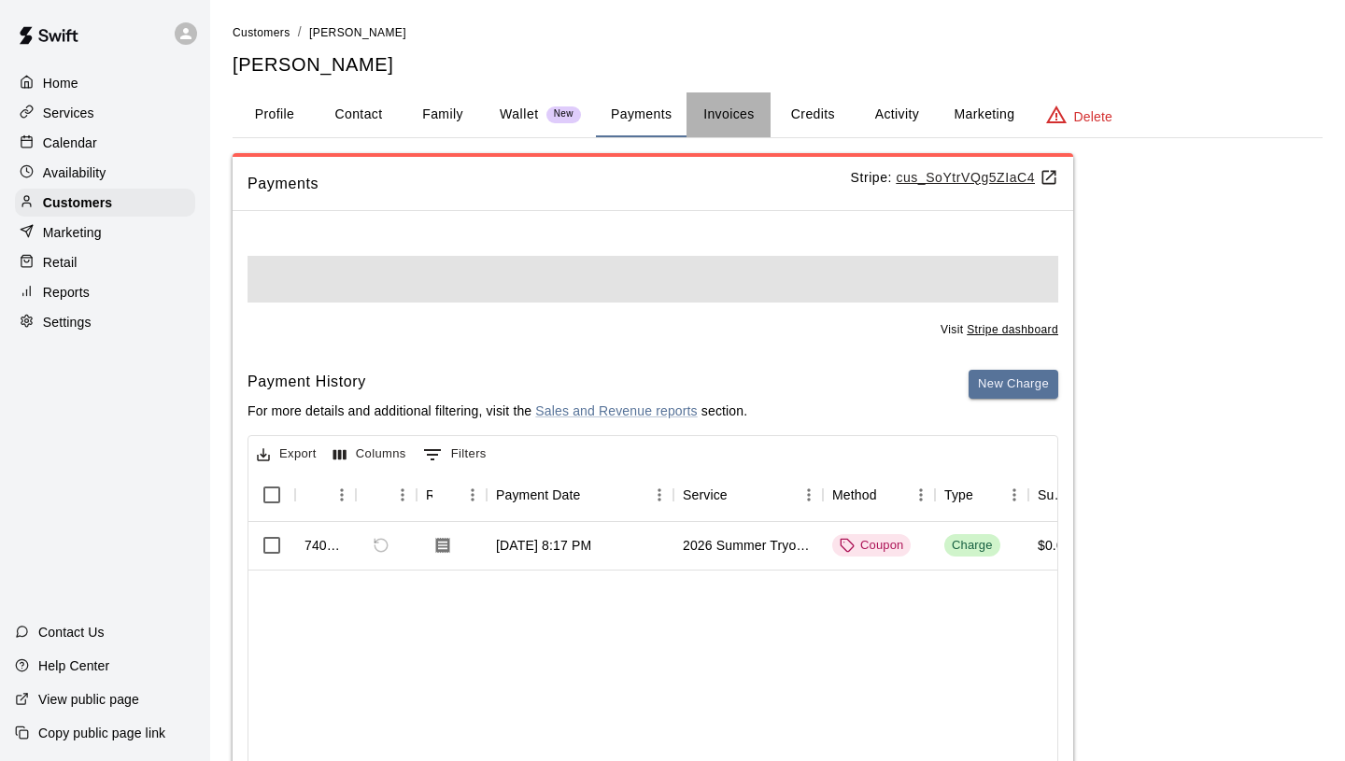
click at [733, 122] on button "Invoices" at bounding box center [729, 114] width 84 height 45
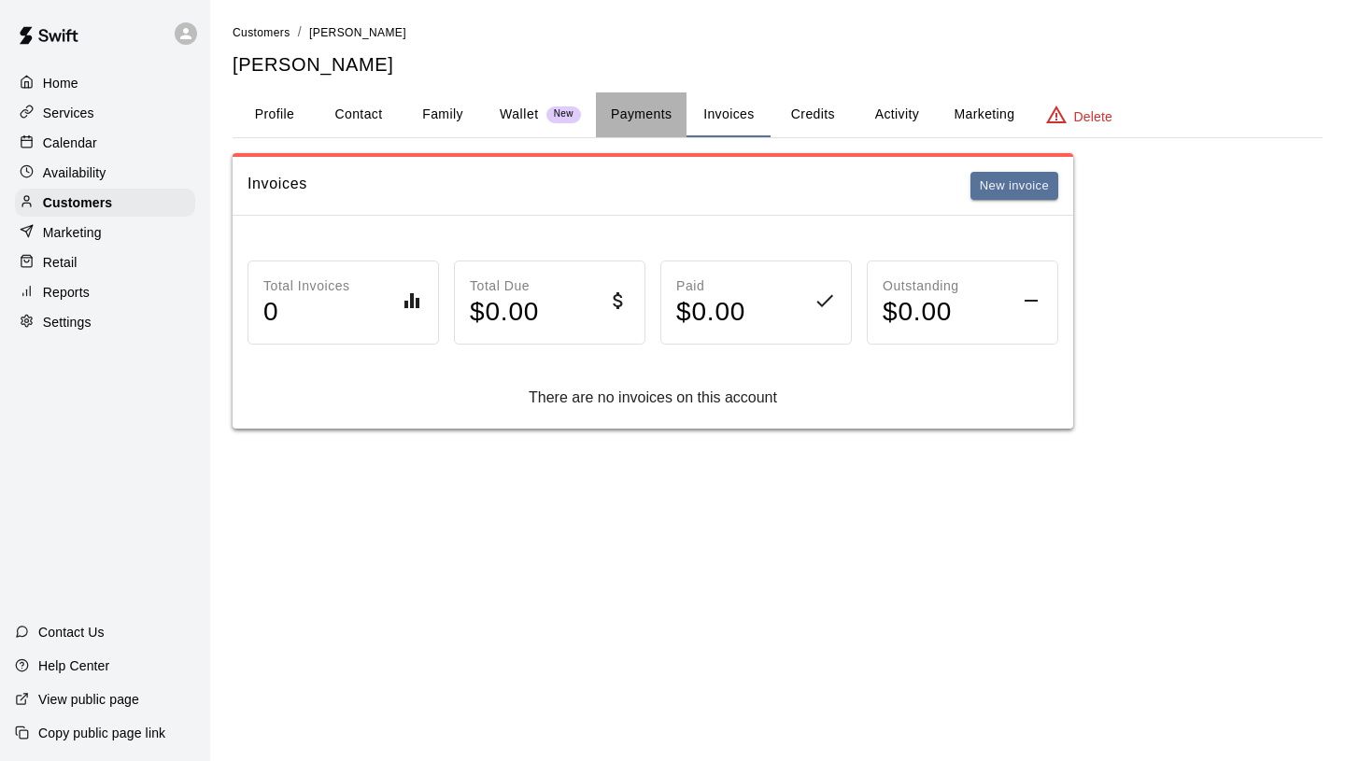
click at [664, 121] on button "Payments" at bounding box center [641, 114] width 91 height 45
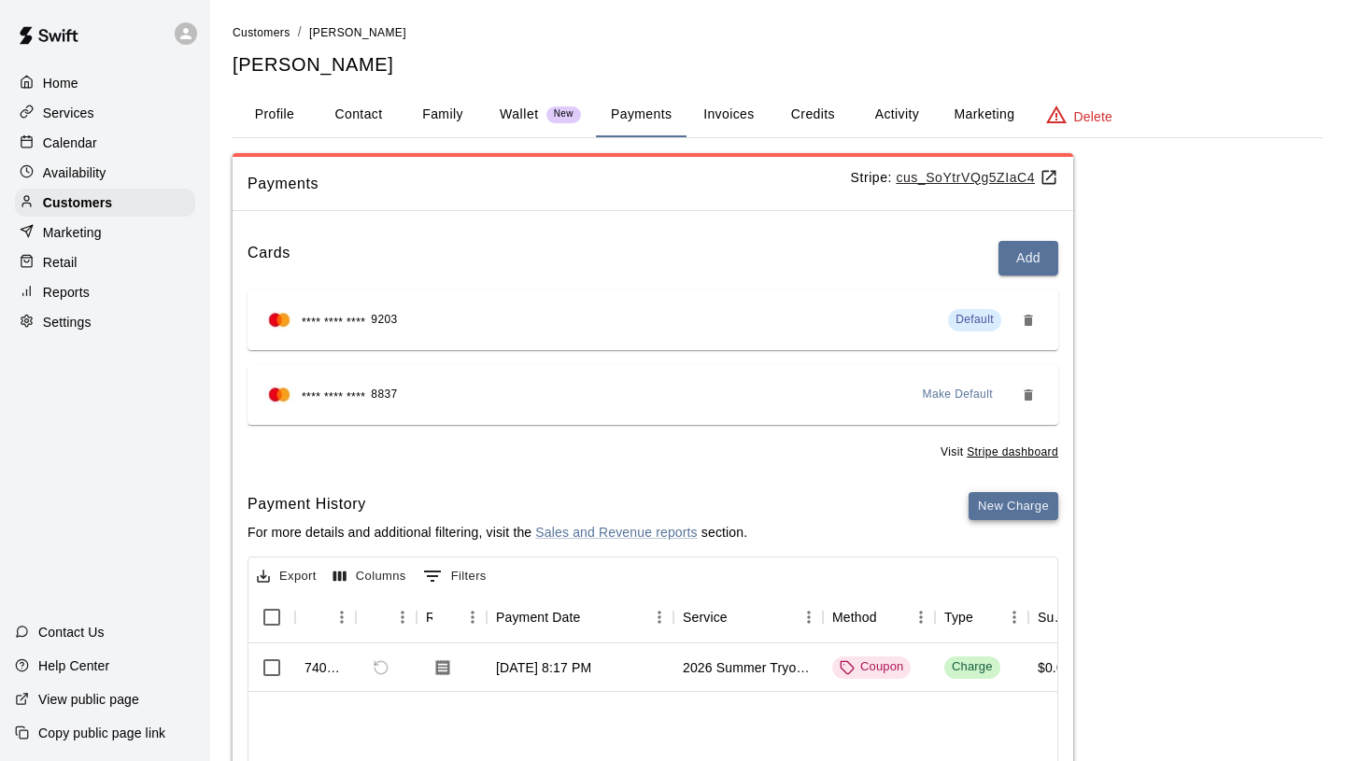
click at [1016, 503] on button "New Charge" at bounding box center [1014, 506] width 90 height 29
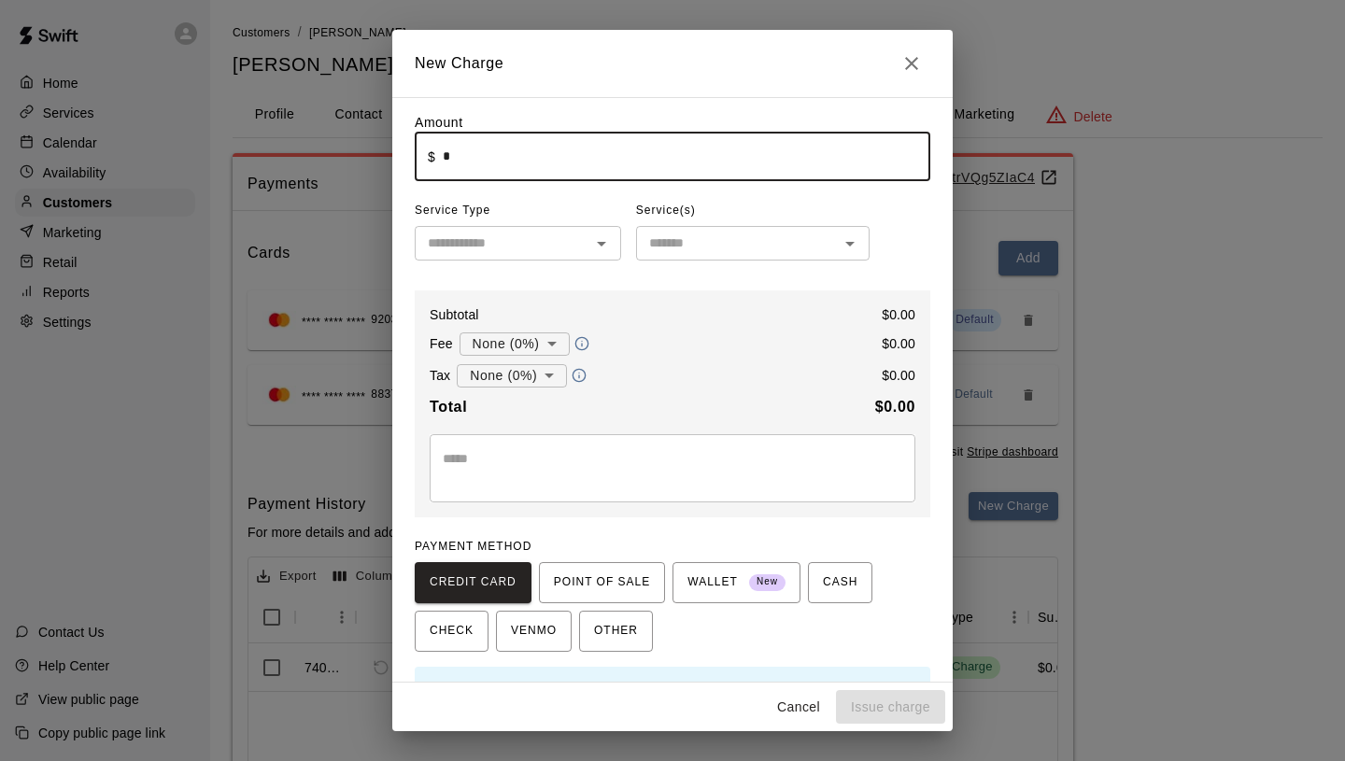
click at [512, 174] on input "*" at bounding box center [687, 157] width 488 height 50
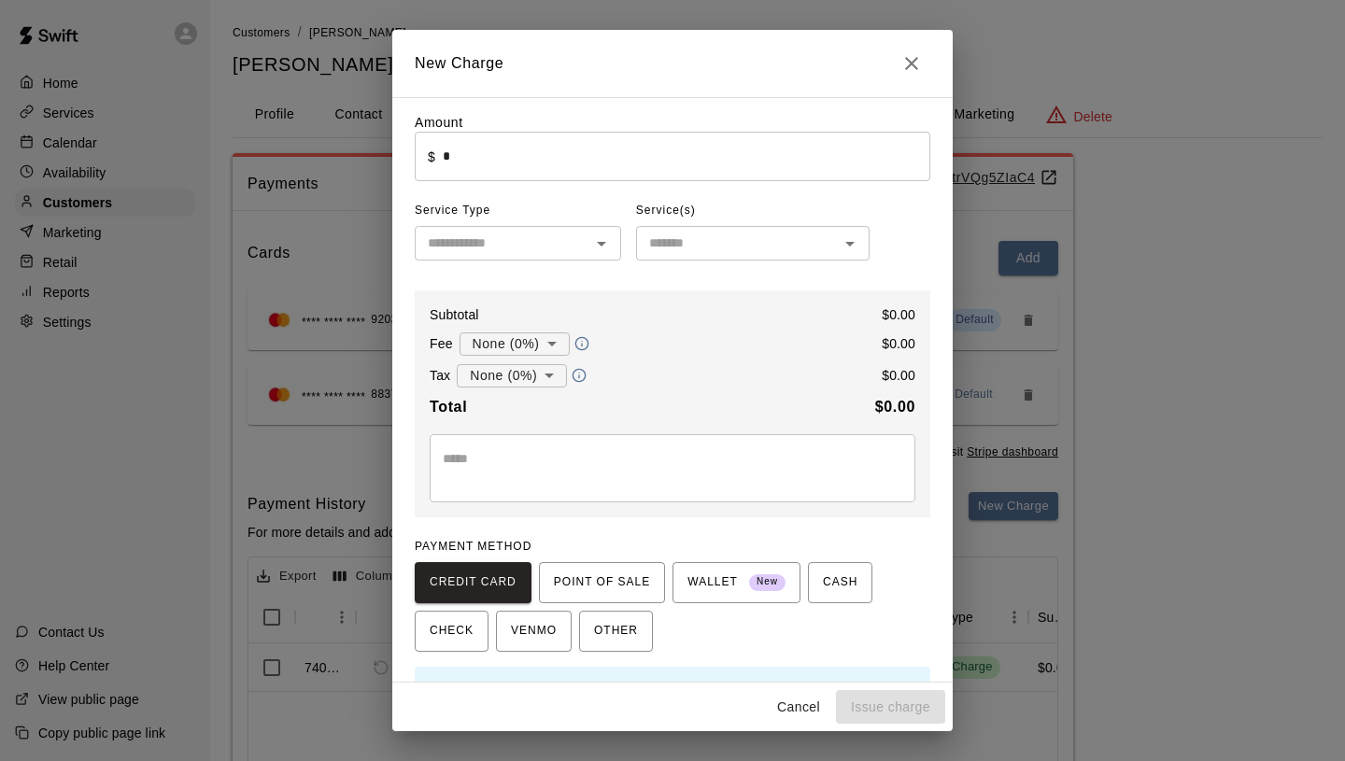
click at [233, 125] on div "New Charge Amount ​ $ * ​ Service Type ​ Service(s) ​ Subtotal $ 0.00 Fee None …" at bounding box center [672, 380] width 1345 height 761
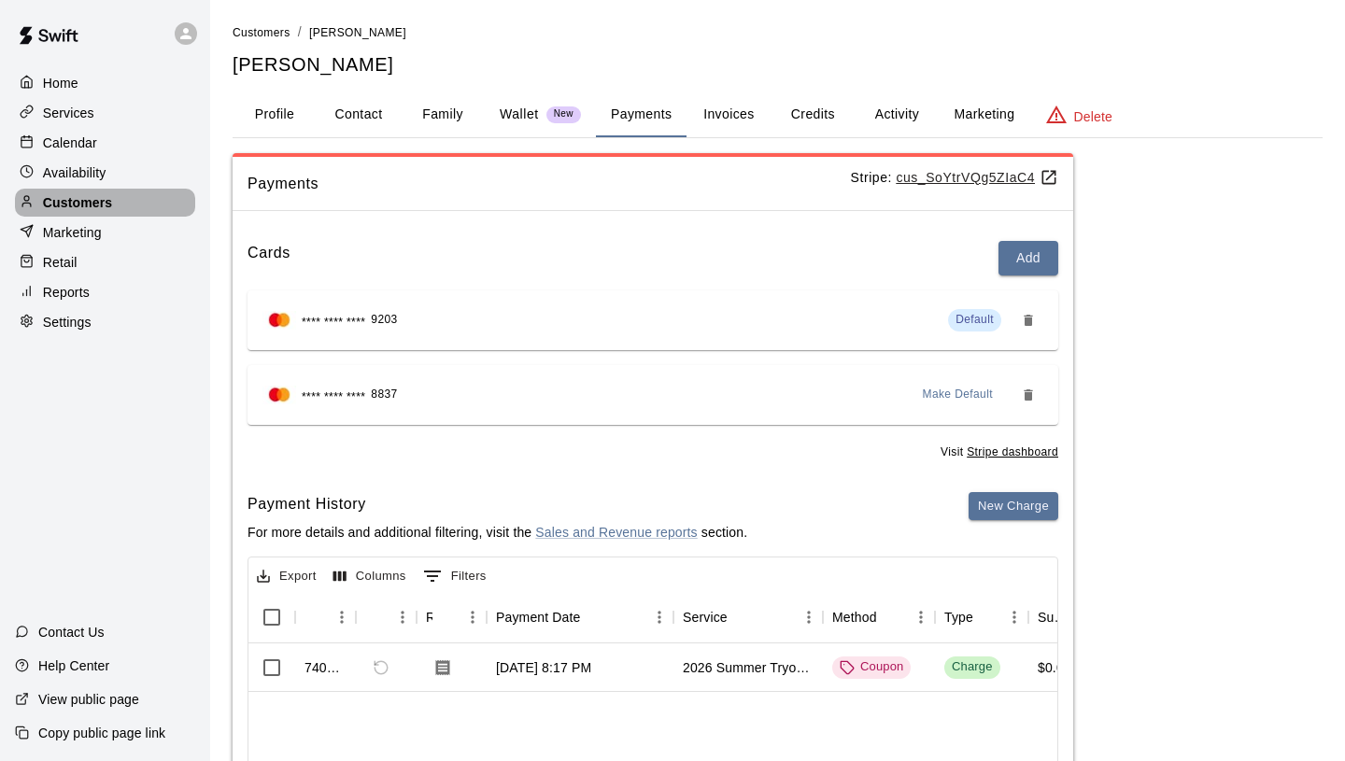
click at [114, 194] on div "Customers" at bounding box center [105, 203] width 180 height 28
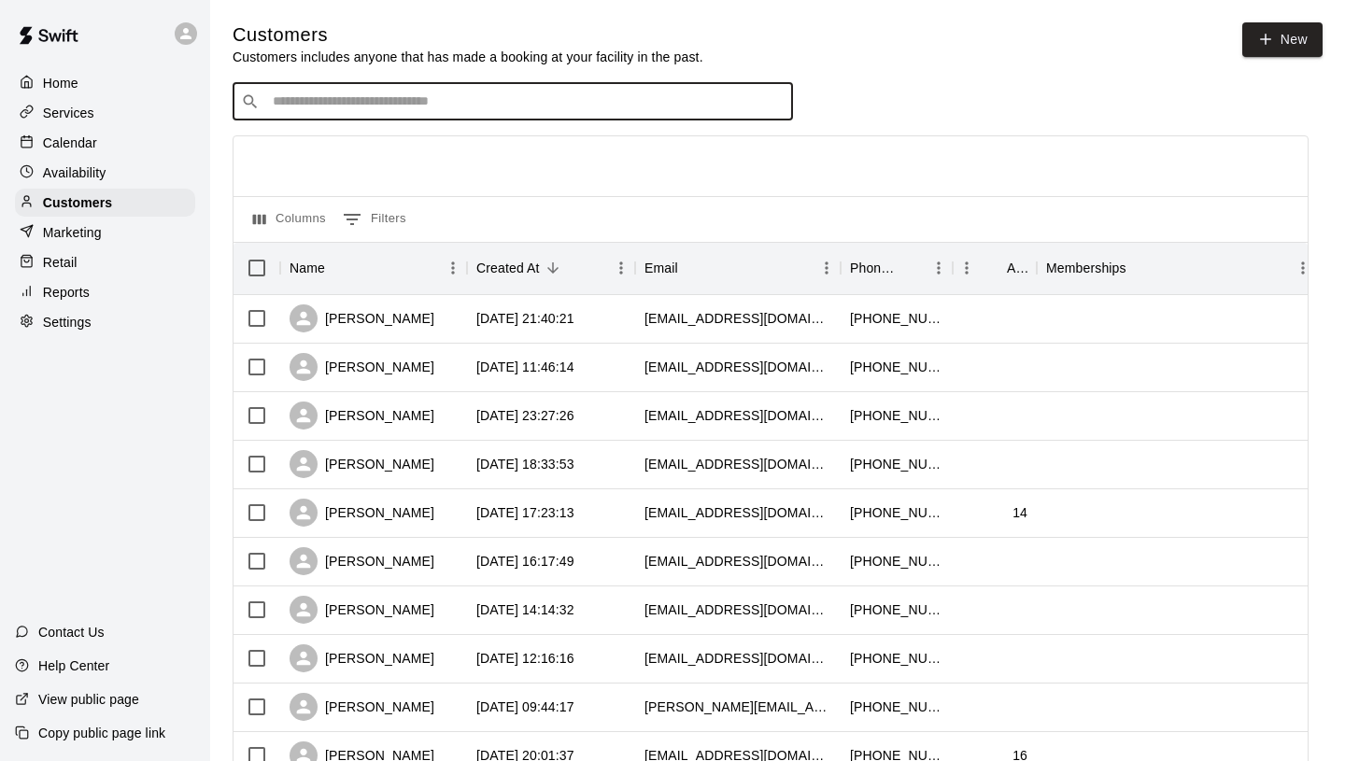
click at [479, 103] on input "Search customers by name or email" at bounding box center [526, 101] width 518 height 19
type input "********"
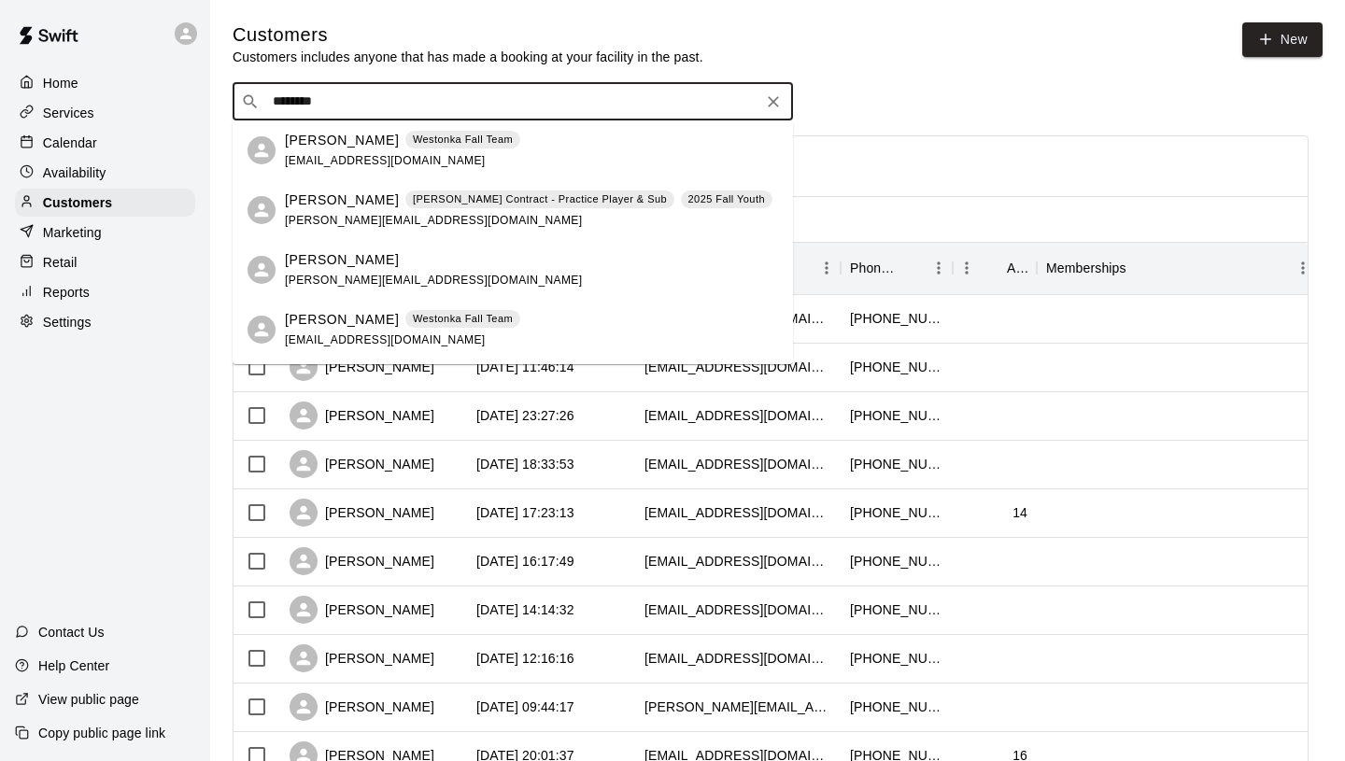
click at [351, 215] on span "[PERSON_NAME][EMAIL_ADDRESS][DOMAIN_NAME]" at bounding box center [433, 220] width 297 height 13
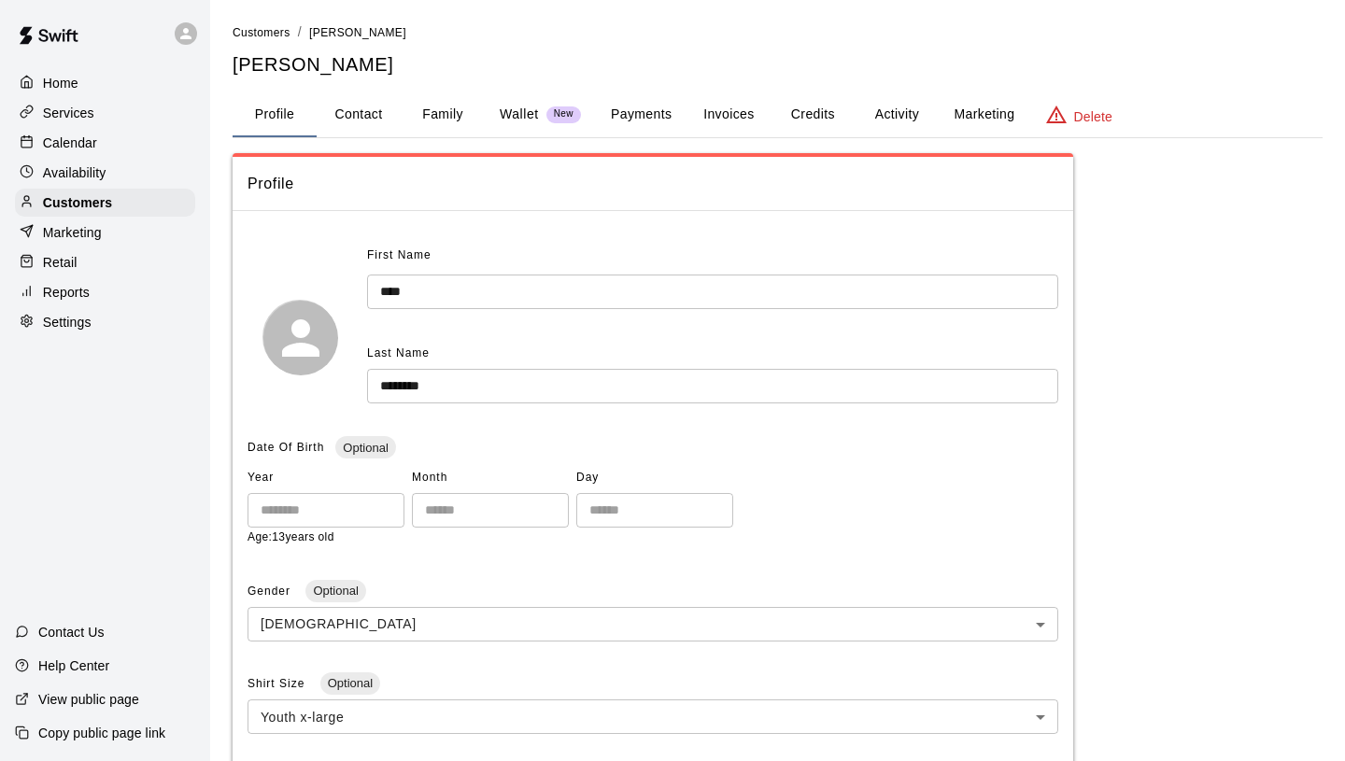
click at [369, 125] on button "Contact" at bounding box center [359, 114] width 84 height 45
select select "**"
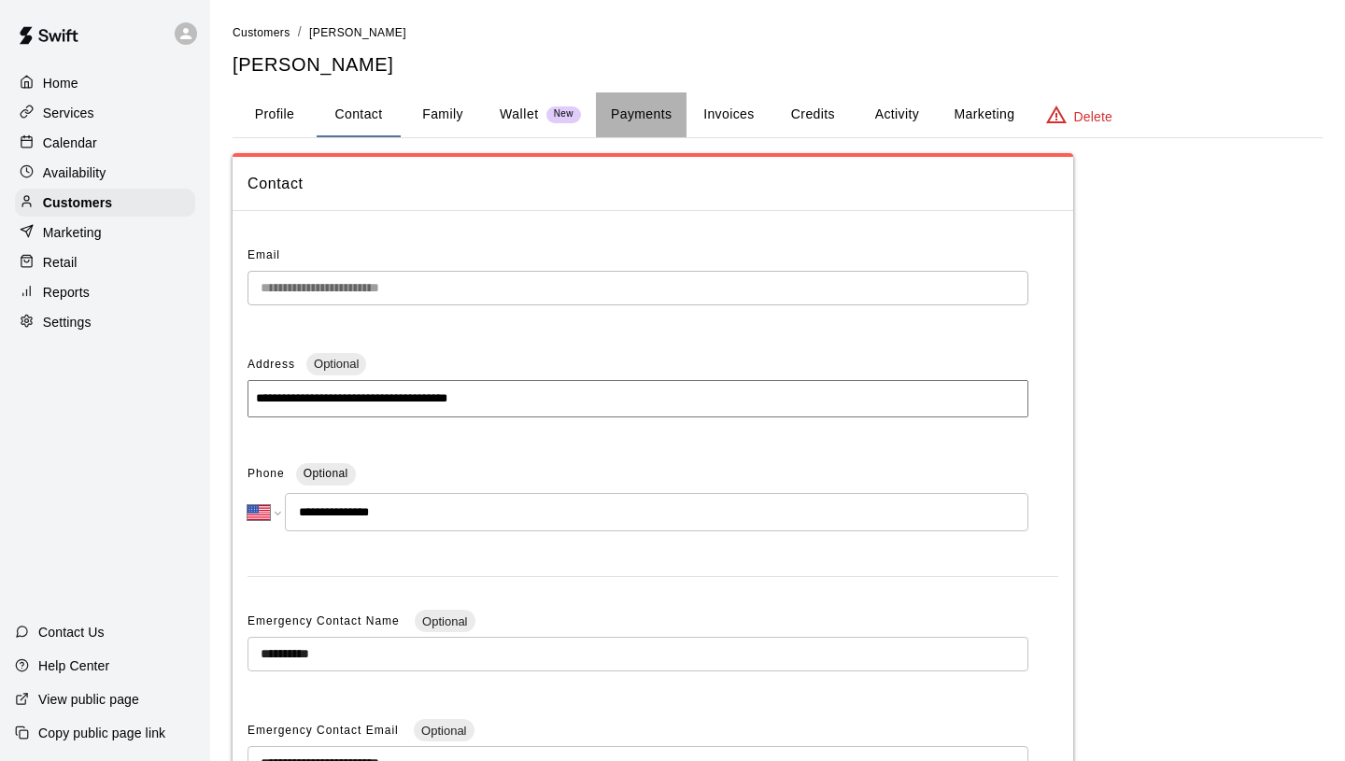
click at [633, 107] on button "Payments" at bounding box center [641, 114] width 91 height 45
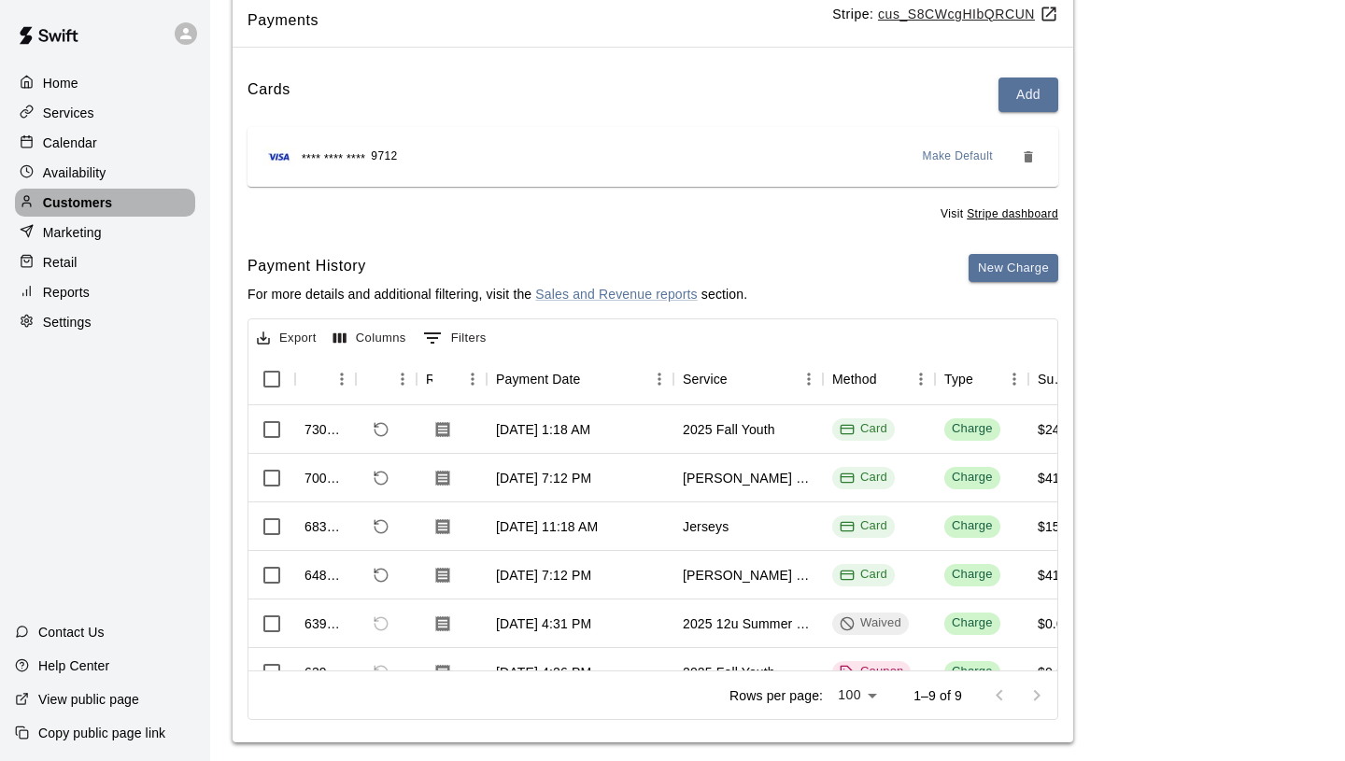
click at [112, 206] on div "Customers" at bounding box center [105, 203] width 180 height 28
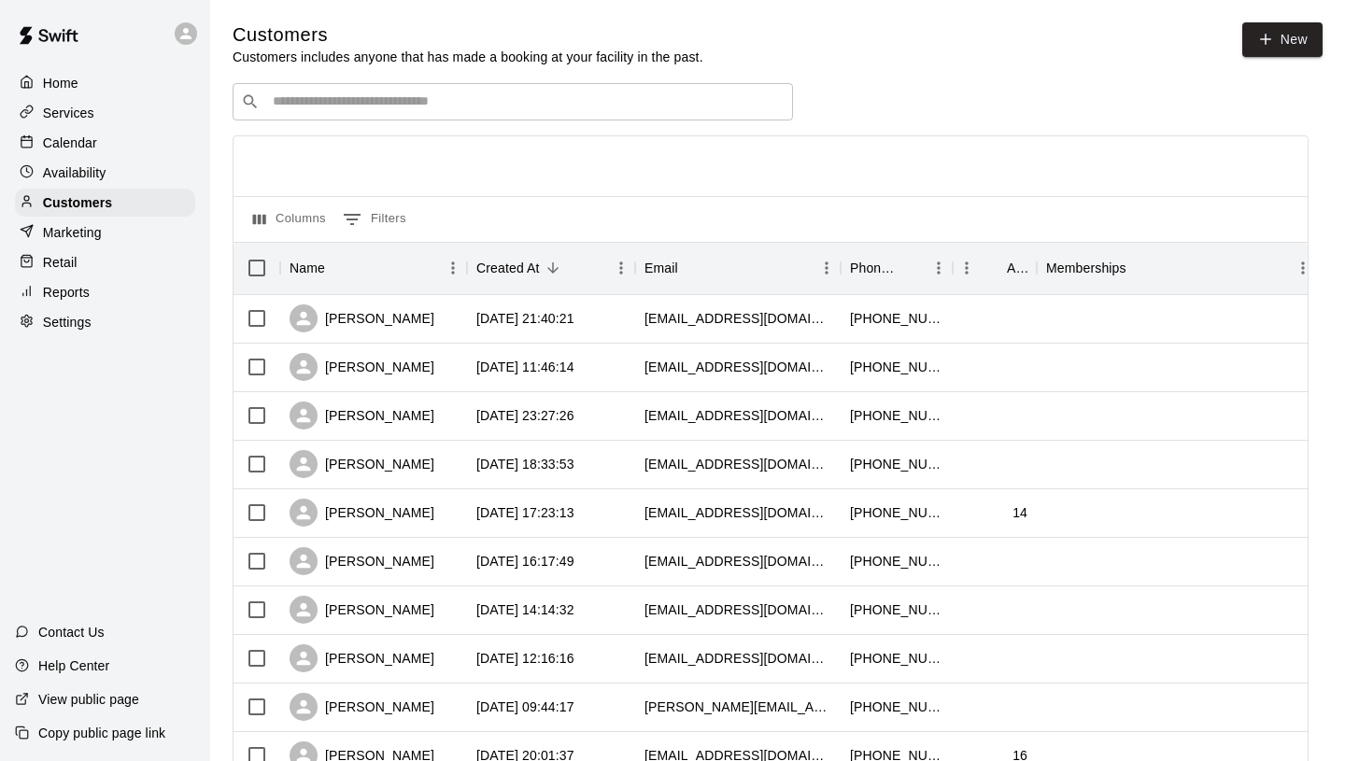
click at [546, 110] on div "​ ​" at bounding box center [513, 101] width 561 height 37
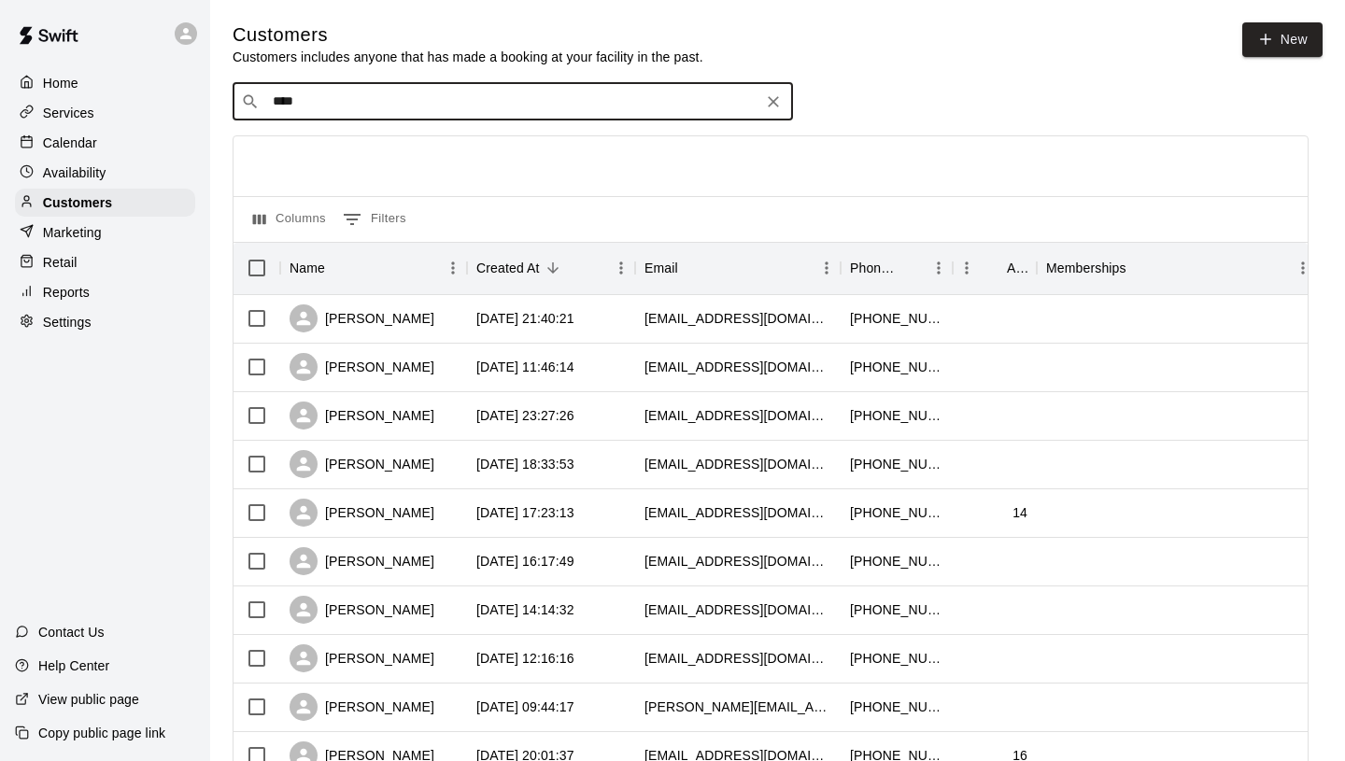
type input "*****"
click at [448, 149] on div "[PERSON_NAME] [EMAIL_ADDRESS][DOMAIN_NAME]" at bounding box center [531, 151] width 493 height 40
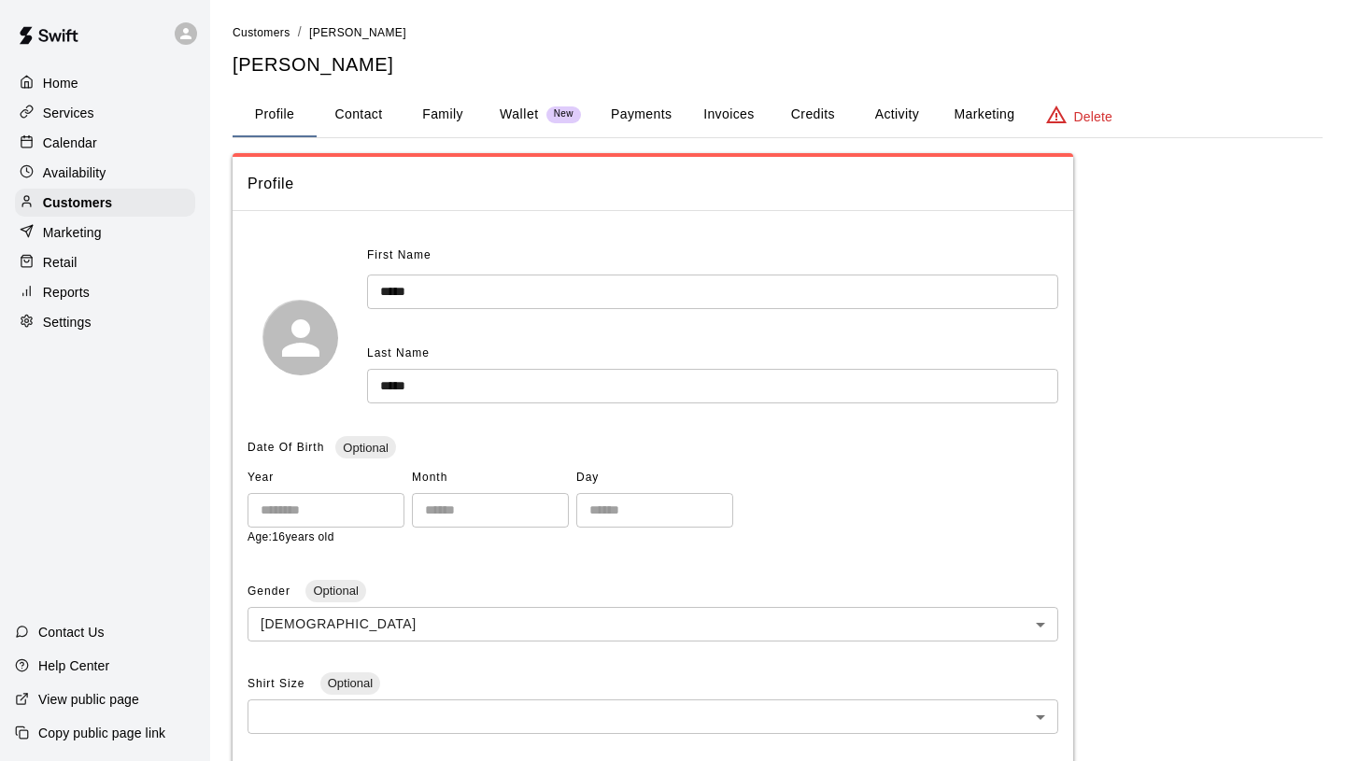
click at [652, 114] on button "Payments" at bounding box center [641, 114] width 91 height 45
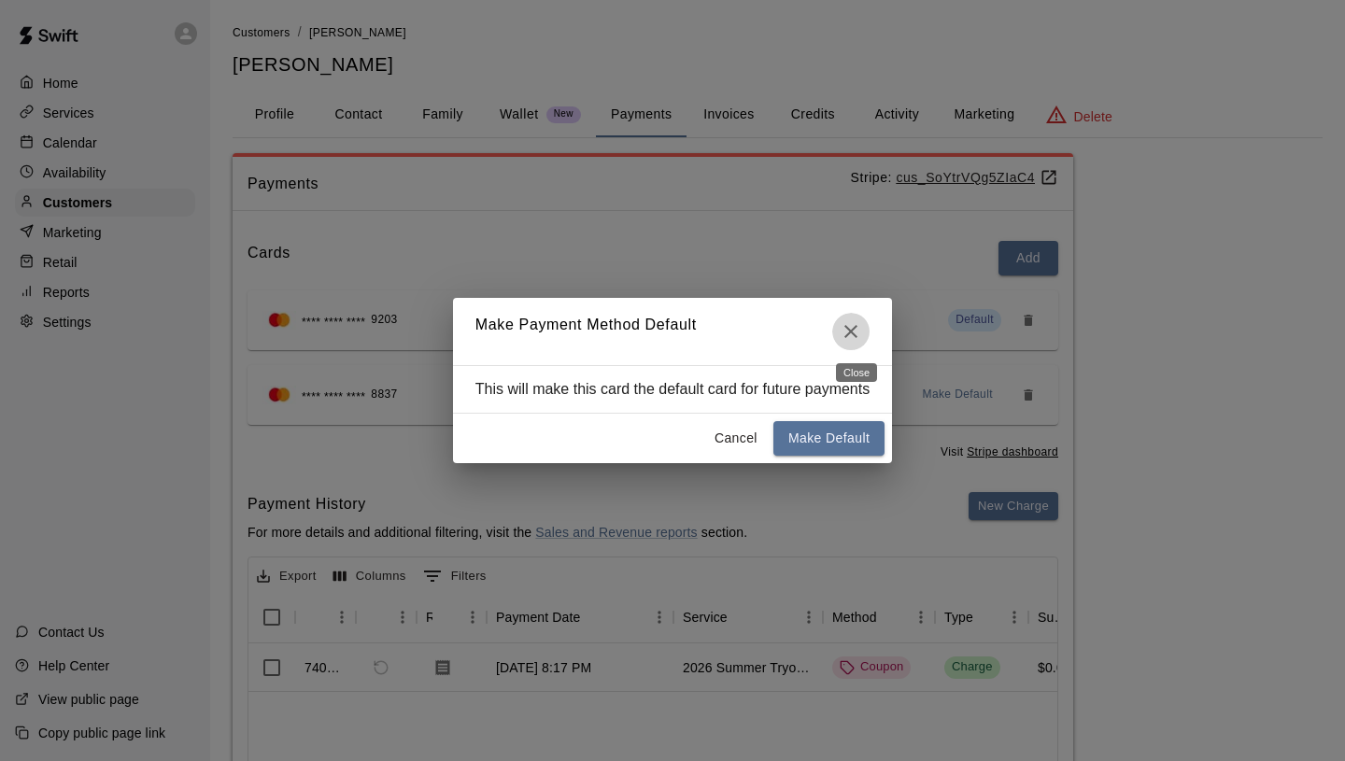
click at [853, 334] on icon "Close" at bounding box center [851, 331] width 13 height 13
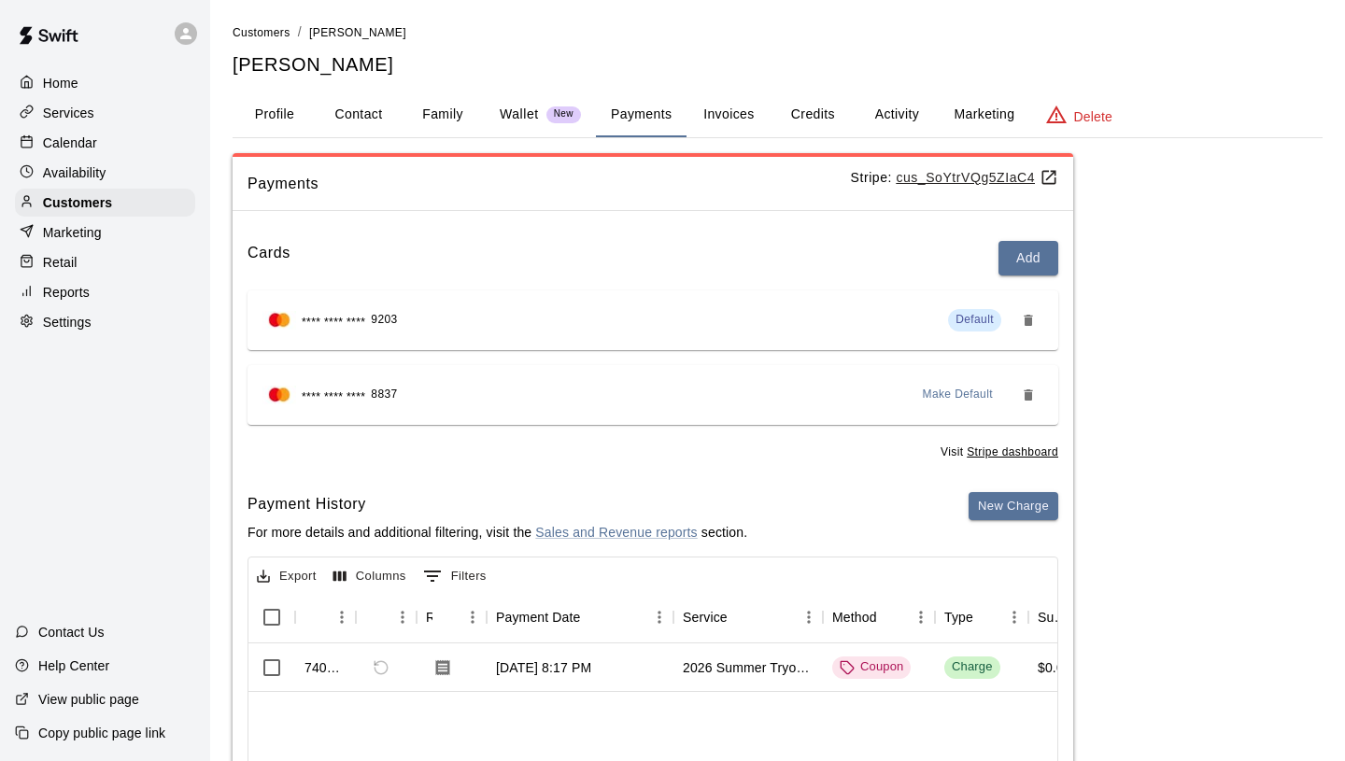
click at [986, 488] on div "Cards Add **** **** **** 9203 Default **** **** **** 8837 Make Default Visit St…" at bounding box center [653, 603] width 841 height 755
click at [988, 497] on button "New Charge" at bounding box center [1014, 506] width 90 height 29
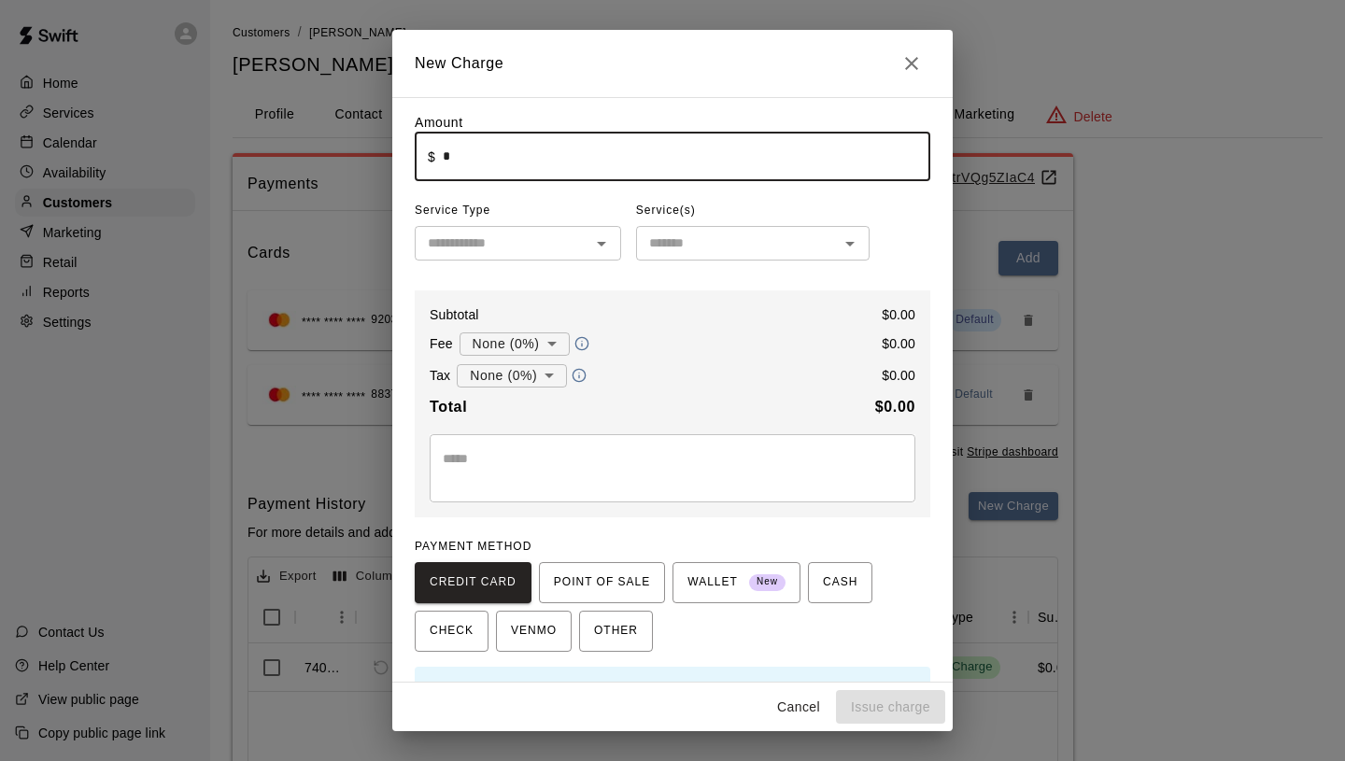
click at [570, 166] on input "*" at bounding box center [687, 157] width 488 height 50
type input "******"
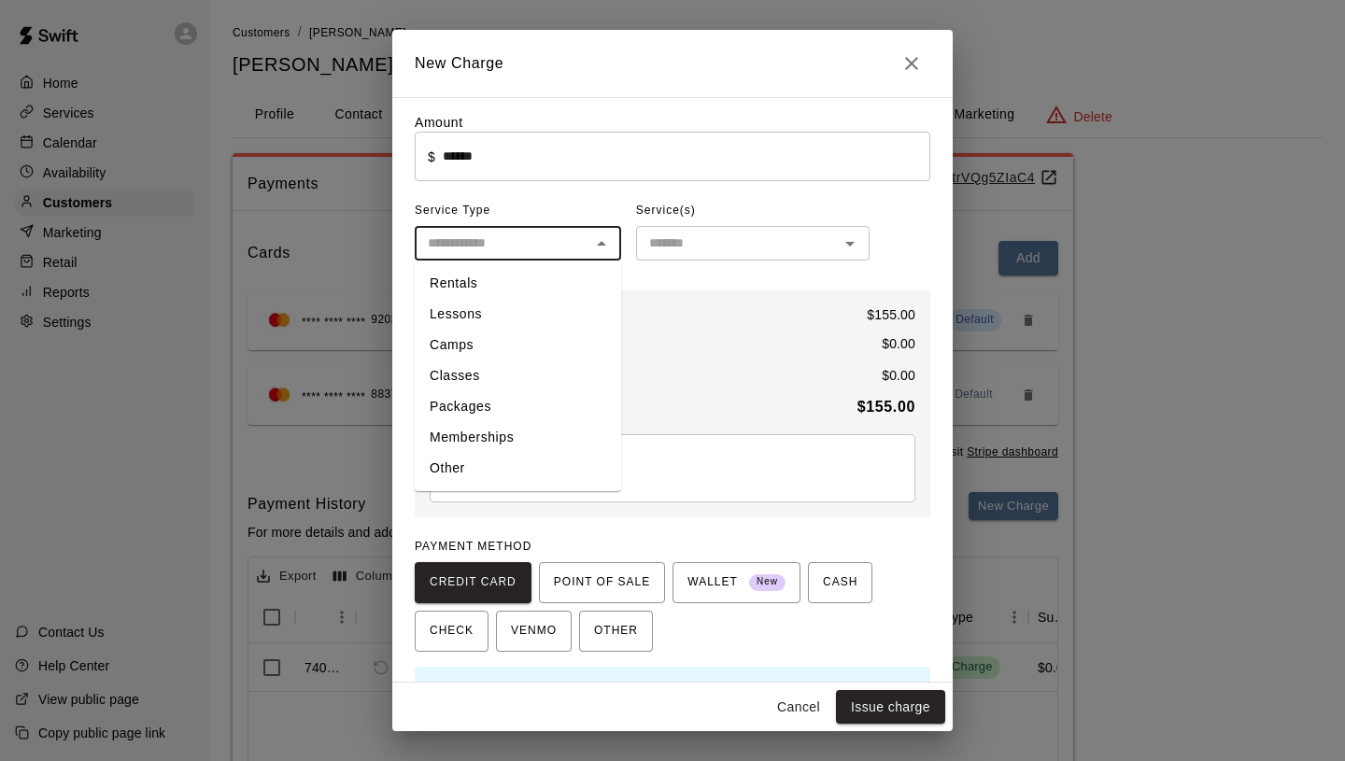
click at [547, 235] on input "text" at bounding box center [502, 243] width 164 height 23
click at [498, 465] on li "Other" at bounding box center [518, 468] width 206 height 31
type input "*****"
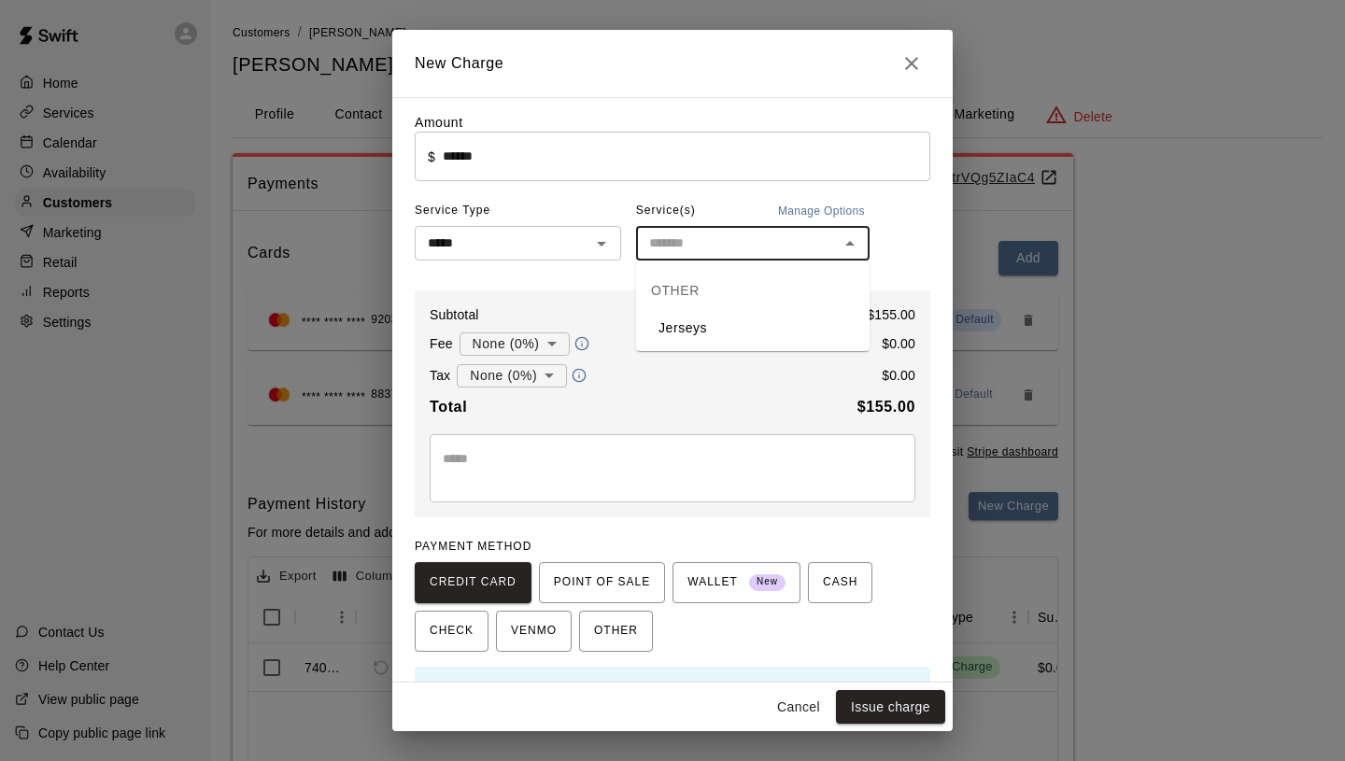
click at [677, 252] on input "text" at bounding box center [738, 243] width 192 height 23
click at [684, 323] on li "Jerseys" at bounding box center [753, 328] width 234 height 31
type input "*******"
click at [524, 345] on body "Home Services Calendar Availability Customers Marketing Retail Reports Settings…" at bounding box center [672, 509] width 1345 height 1018
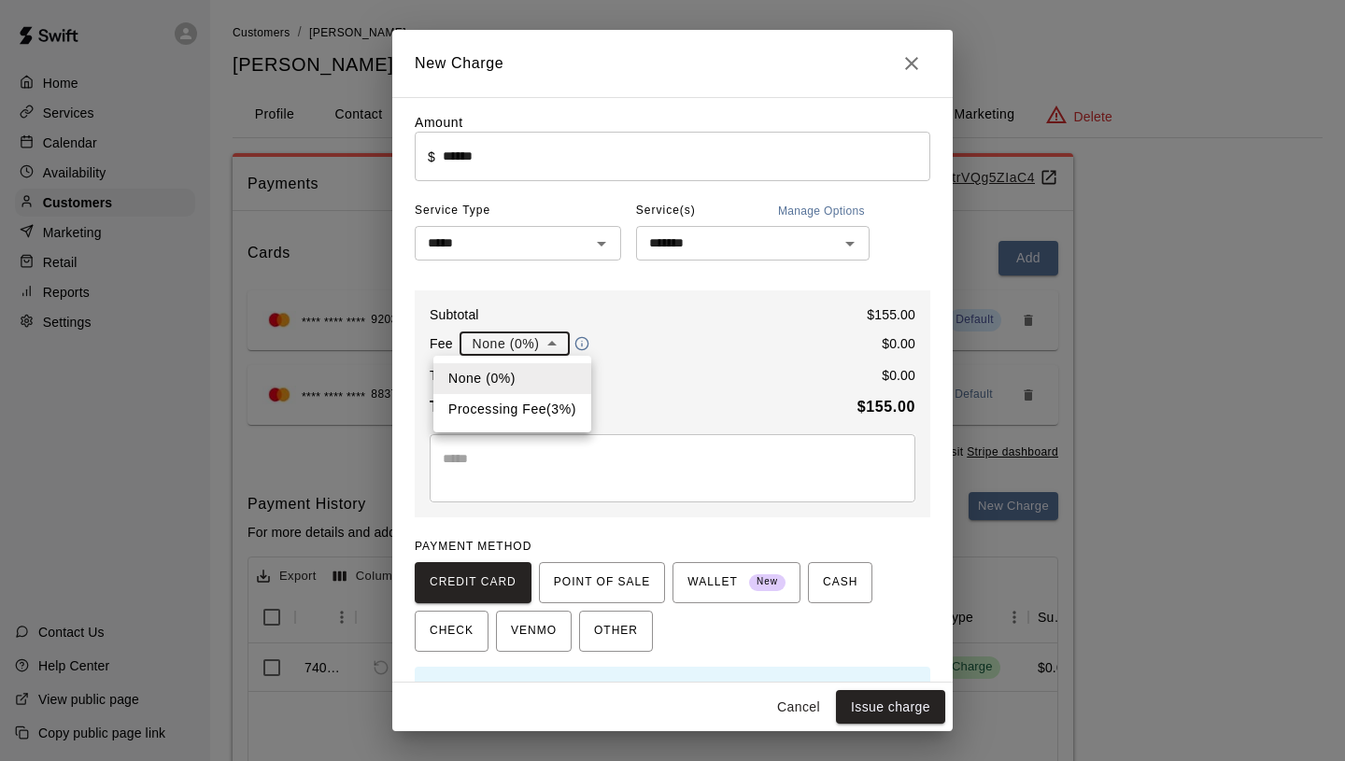
click at [516, 410] on li "Processing Fee ( 3 % )" at bounding box center [513, 409] width 158 height 31
type input "**********"
click at [555, 470] on textarea at bounding box center [673, 467] width 460 height 37
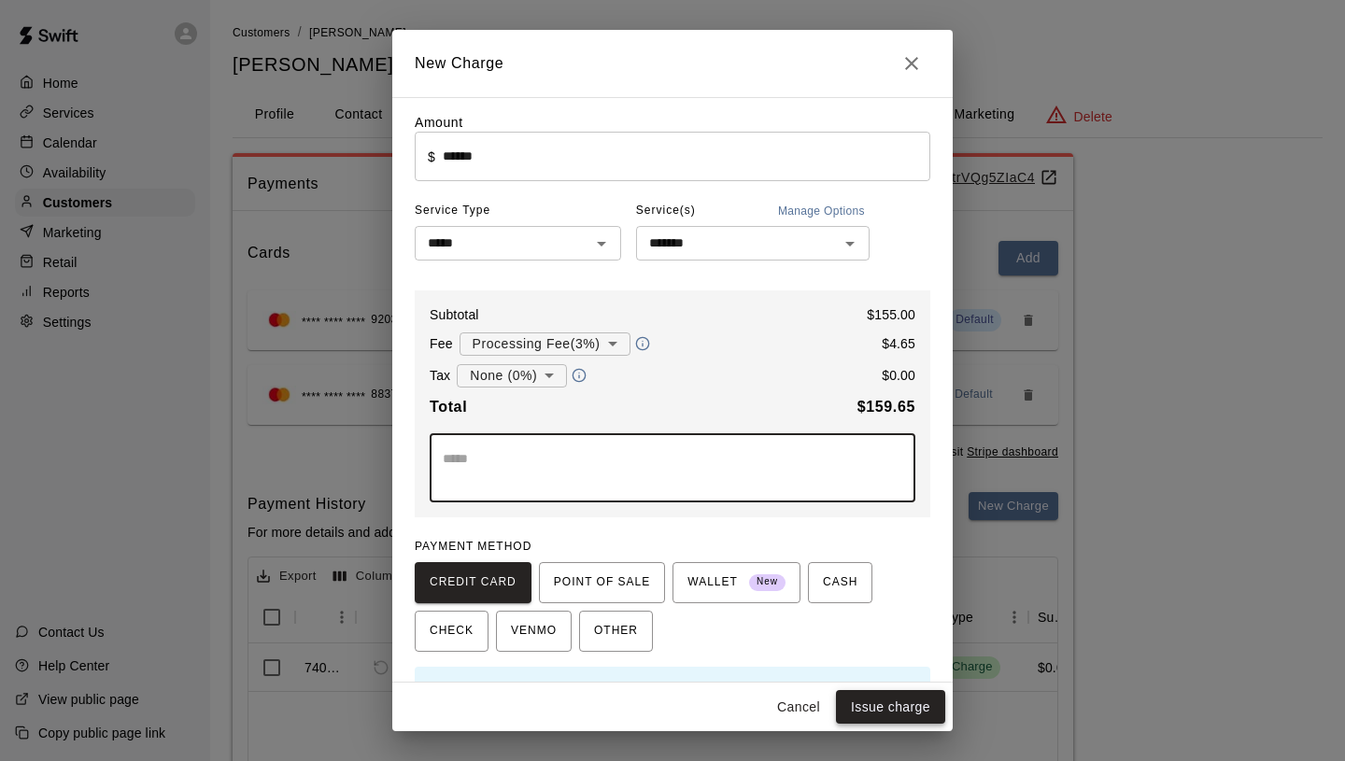
click at [888, 717] on button "Issue charge" at bounding box center [890, 707] width 109 height 35
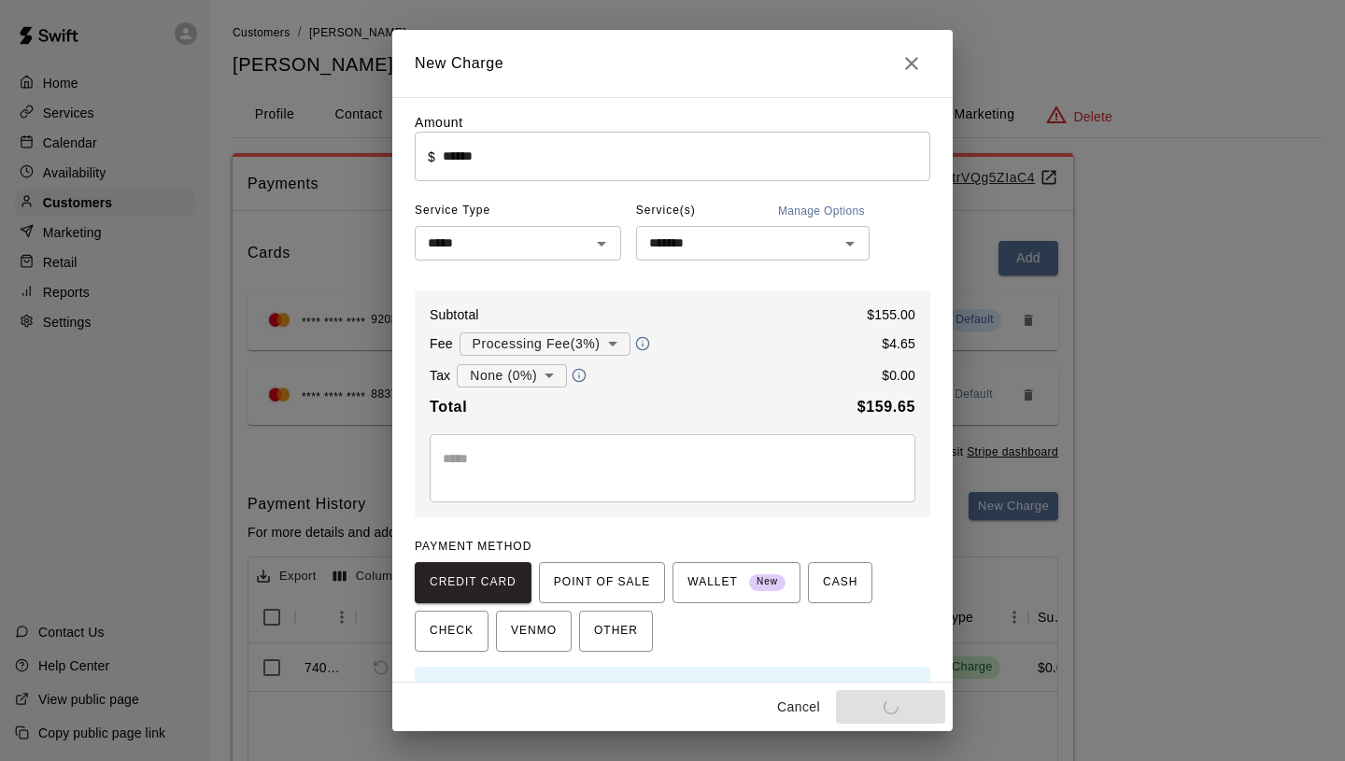
type input "*"
